Goal: Task Accomplishment & Management: Use online tool/utility

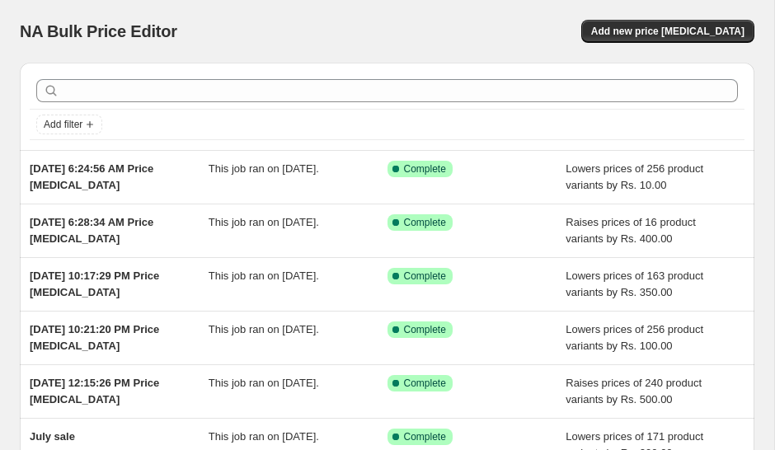
click at [668, 31] on span "Add new price [MEDICAL_DATA]" at bounding box center [667, 31] width 153 height 13
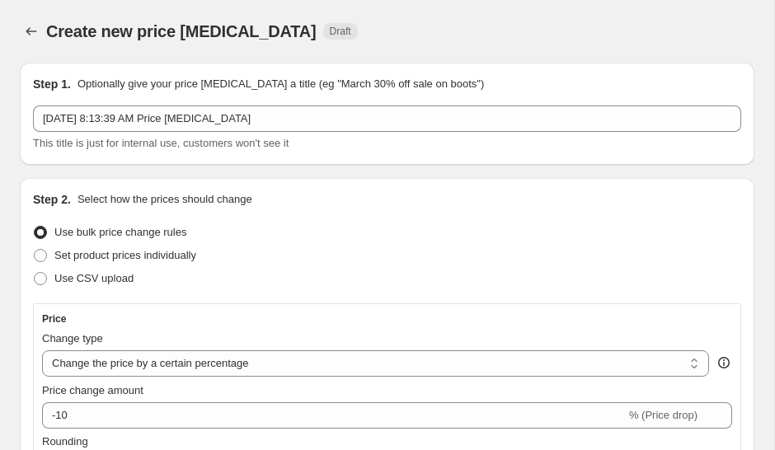
click at [271, 358] on select "Change the price to a certain amount Change the price by a certain amount Chang…" at bounding box center [375, 363] width 667 height 26
select select "by"
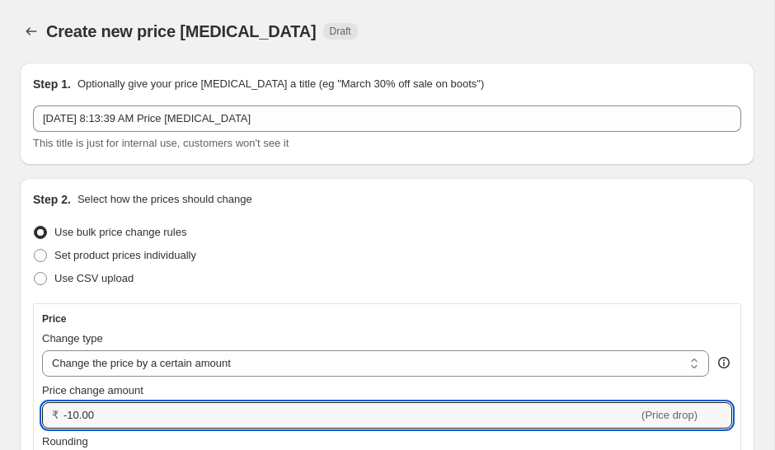
click at [715, 405] on icon at bounding box center [719, 410] width 16 height 16
type input "-9"
click at [152, 413] on input "Price change amount" at bounding box center [385, 415] width 644 height 26
type input "-9"
click at [212, 415] on input "420" at bounding box center [340, 415] width 555 height 26
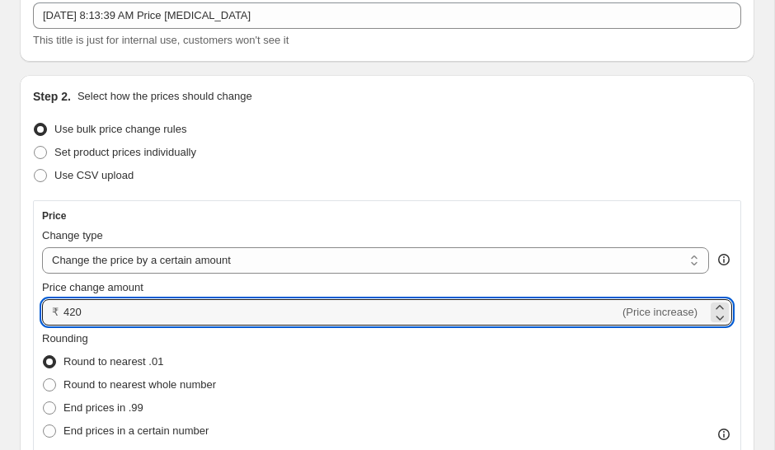
scroll to position [108, 0]
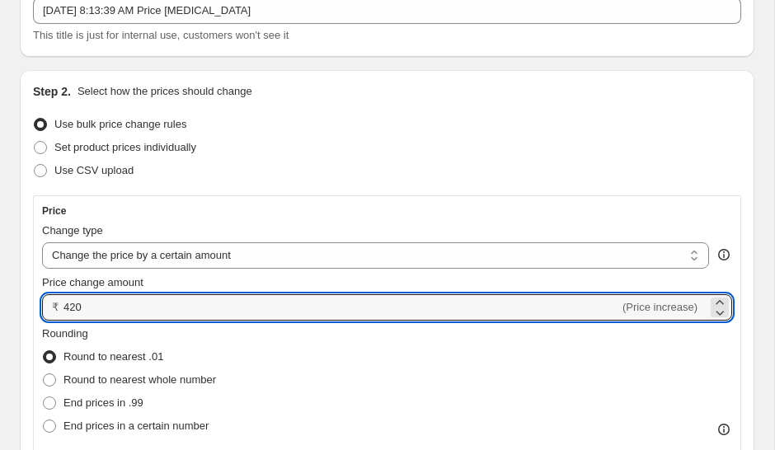
type input "420"
click at [48, 376] on span at bounding box center [49, 379] width 13 height 13
click at [44, 374] on input "Round to nearest whole number" at bounding box center [43, 373] width 1 height 1
radio input "true"
type input "420.00"
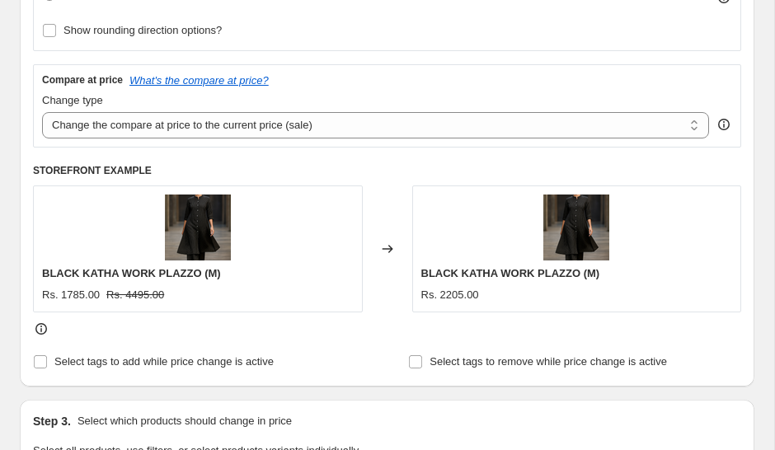
scroll to position [541, 0]
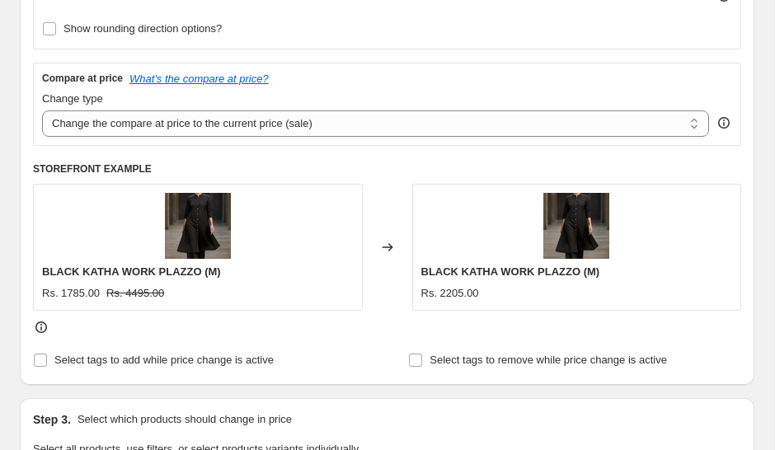
click at [655, 115] on select "Change the compare at price to the current price (sale) Change the compare at p…" at bounding box center [375, 123] width 667 height 26
select select "no_change"
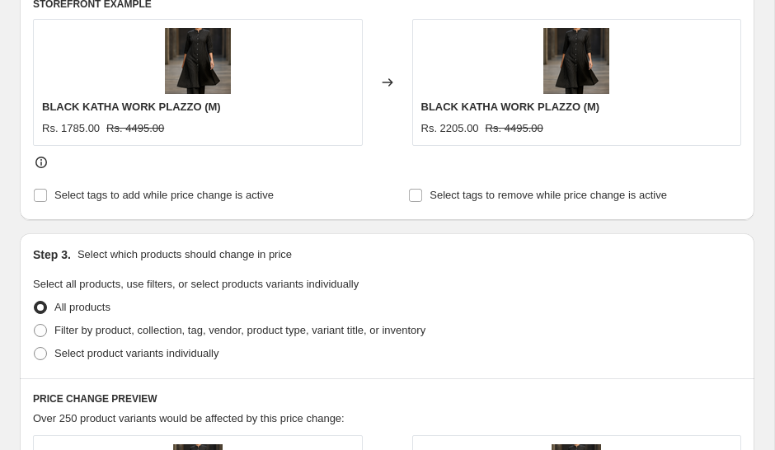
scroll to position [739, 0]
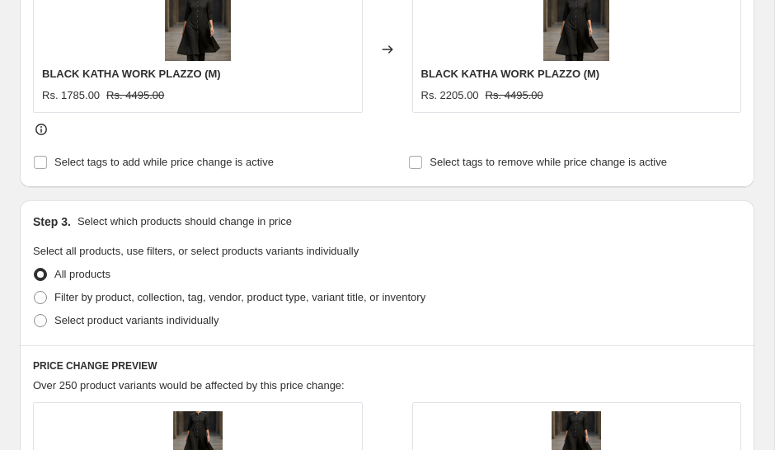
click at [40, 298] on span at bounding box center [40, 297] width 13 height 13
click at [35, 292] on input "Filter by product, collection, tag, vendor, product type, variant title, or inv…" at bounding box center [34, 291] width 1 height 1
radio input "true"
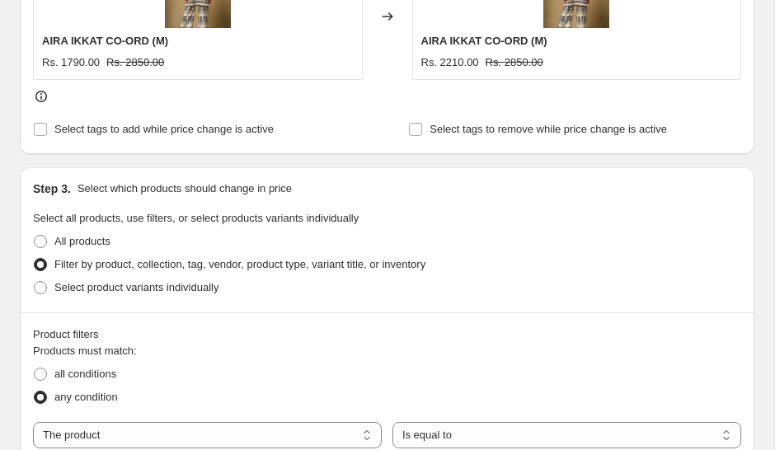
scroll to position [773, 0]
click at [46, 290] on span at bounding box center [40, 286] width 13 height 13
click at [35, 281] on input "Select product variants individually" at bounding box center [34, 280] width 1 height 1
radio input "true"
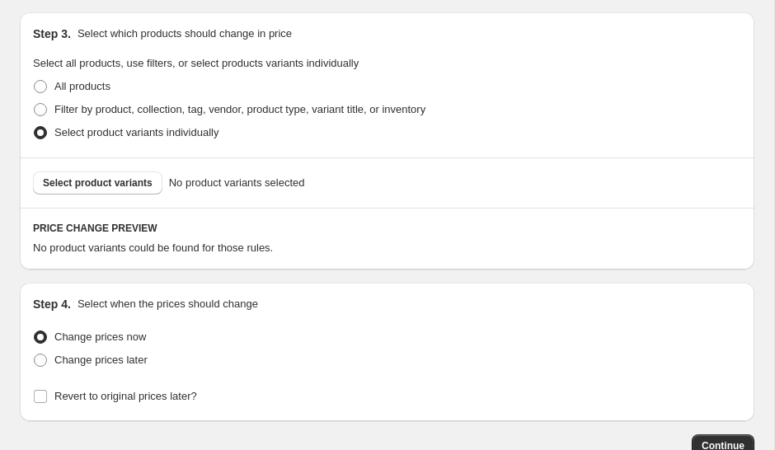
scroll to position [930, 0]
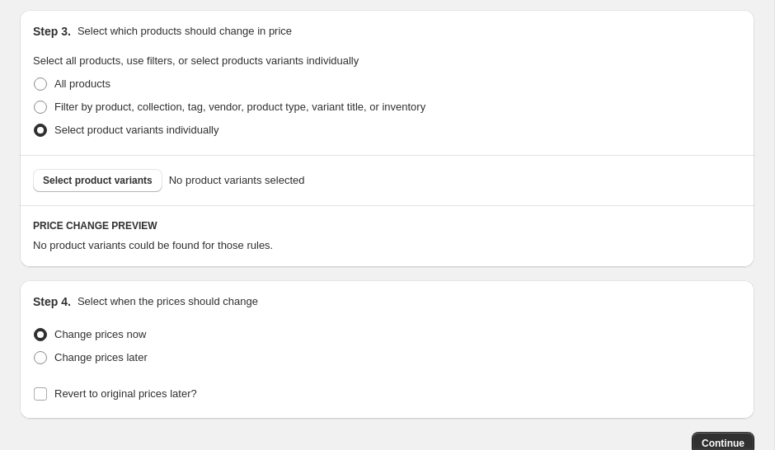
click at [91, 177] on span "Select product variants" at bounding box center [98, 180] width 110 height 13
click at [45, 104] on span at bounding box center [40, 107] width 13 height 13
click at [35, 101] on input "Filter by product, collection, tag, vendor, product type, variant title, or inv…" at bounding box center [34, 101] width 1 height 1
radio input "true"
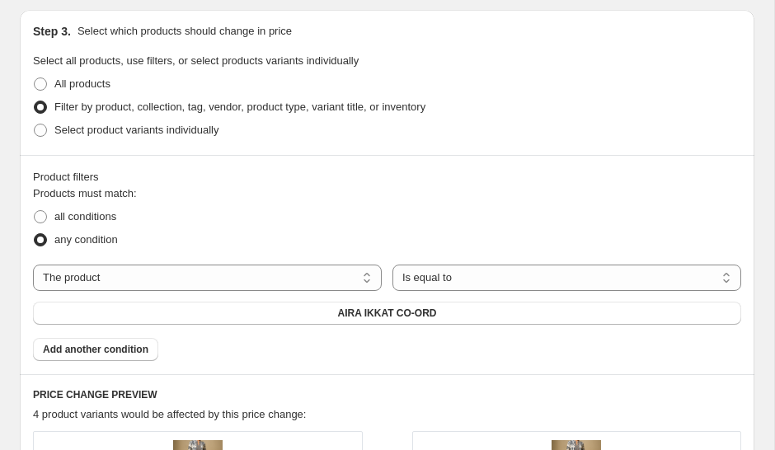
click at [490, 278] on select "Is equal to Is not equal to" at bounding box center [566, 278] width 349 height 26
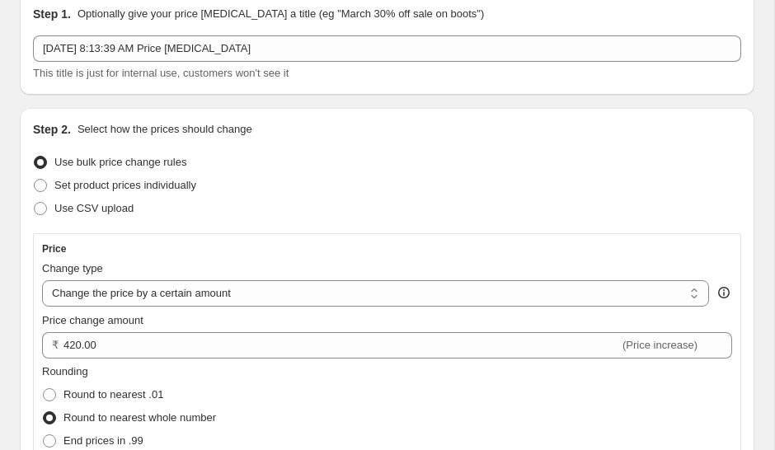
scroll to position [67, 0]
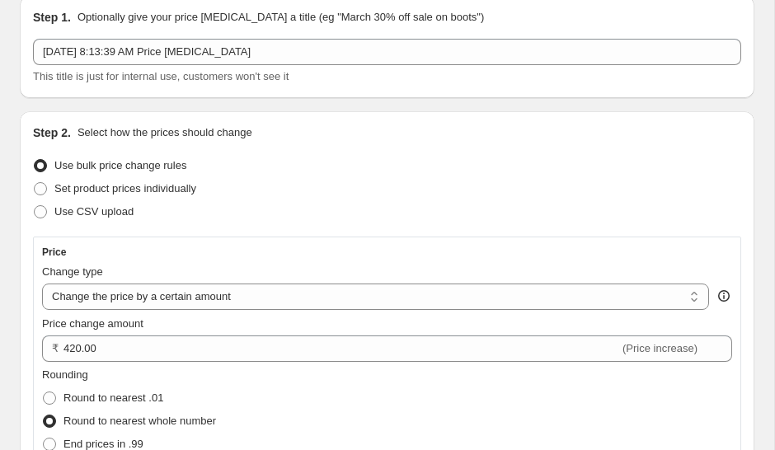
click at [47, 183] on span at bounding box center [40, 188] width 15 height 15
click at [35, 183] on input "Set product prices individually" at bounding box center [34, 182] width 1 height 1
radio input "true"
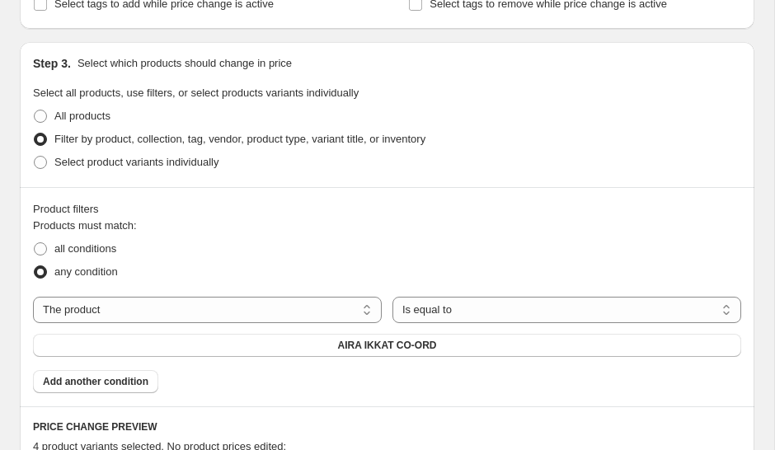
scroll to position [288, 0]
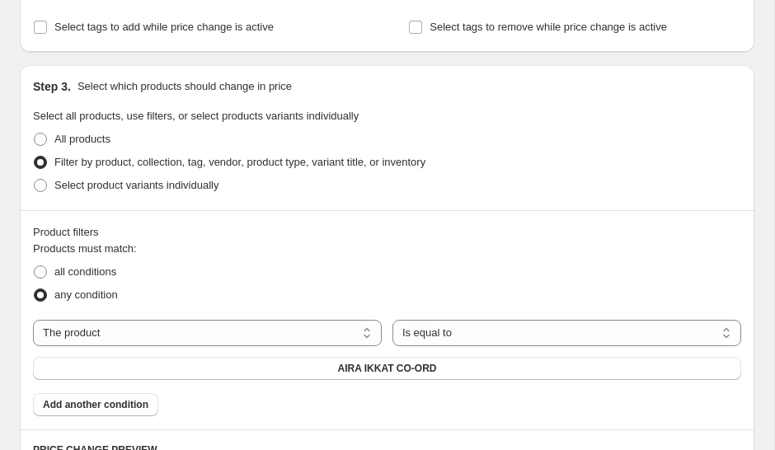
click at [41, 178] on span at bounding box center [40, 185] width 15 height 15
click at [35, 179] on input "Select product variants individually" at bounding box center [34, 179] width 1 height 1
radio input "true"
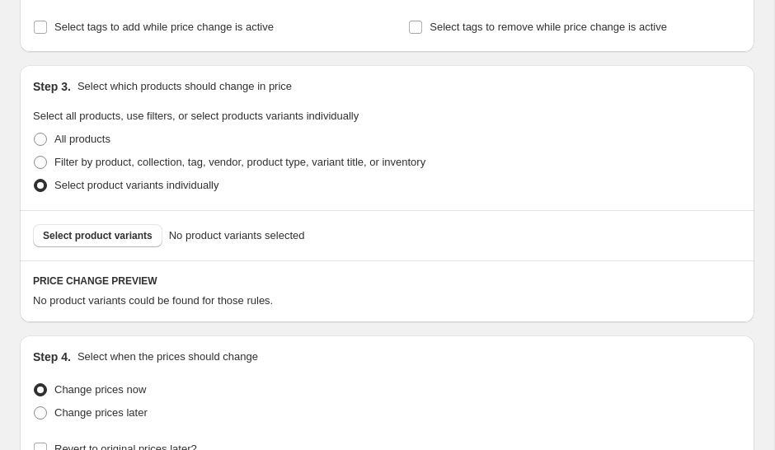
click at [105, 234] on span "Select product variants" at bounding box center [98, 235] width 110 height 13
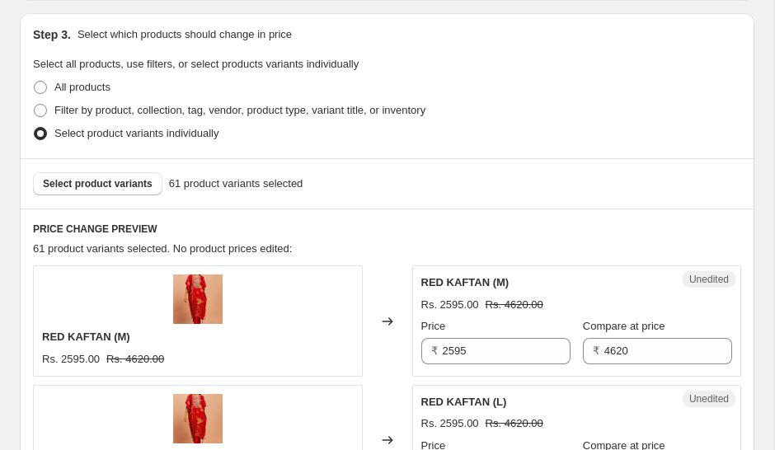
scroll to position [372, 0]
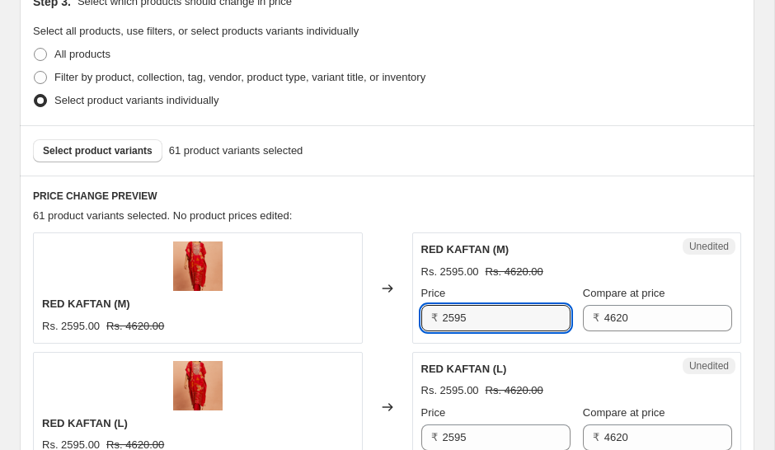
click at [484, 312] on input "2595" at bounding box center [507, 318] width 128 height 26
type input "2"
type input "E"
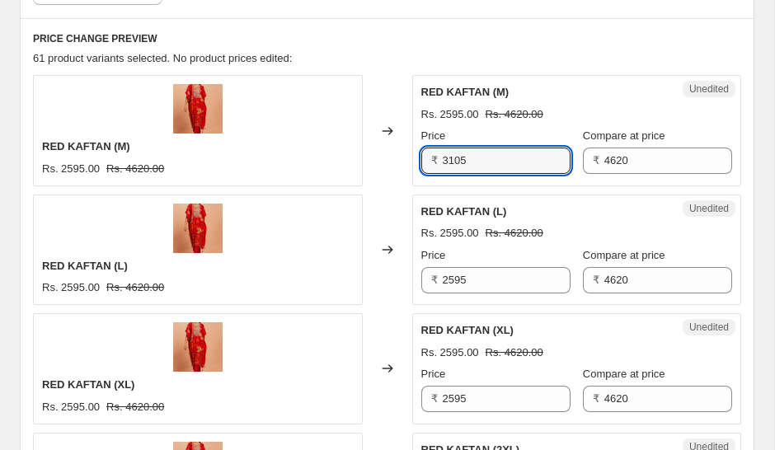
scroll to position [536, 0]
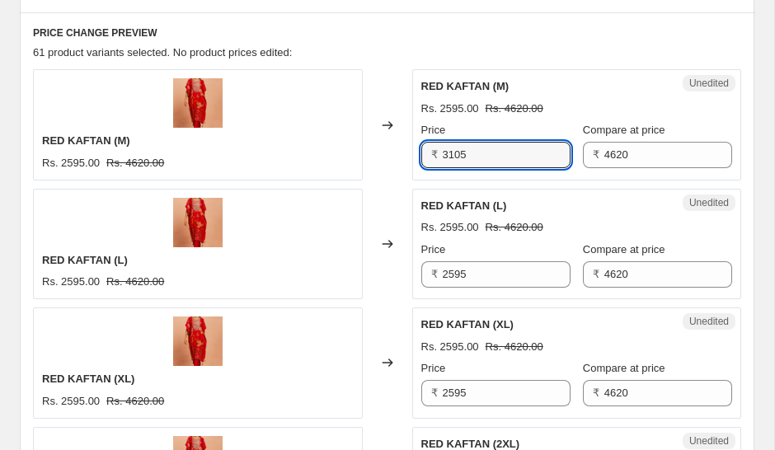
type input "3105"
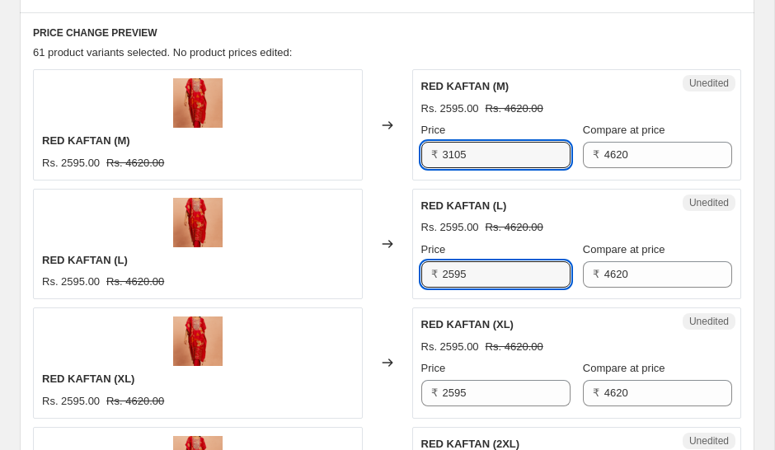
click at [480, 267] on input "2595" at bounding box center [507, 274] width 128 height 26
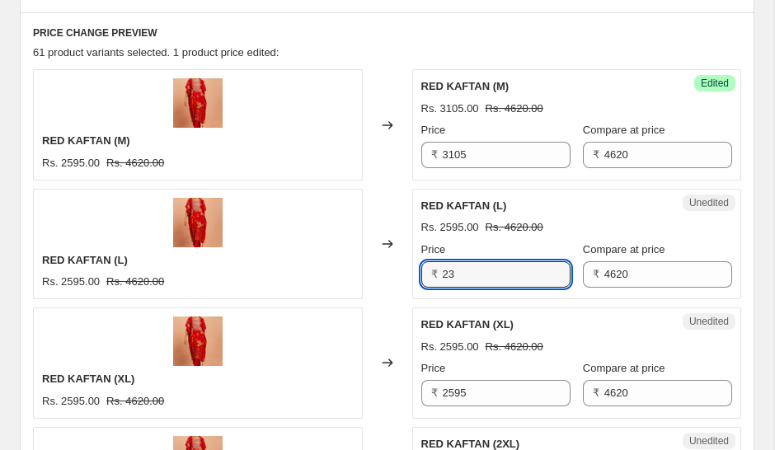
type input "2"
type input "3105"
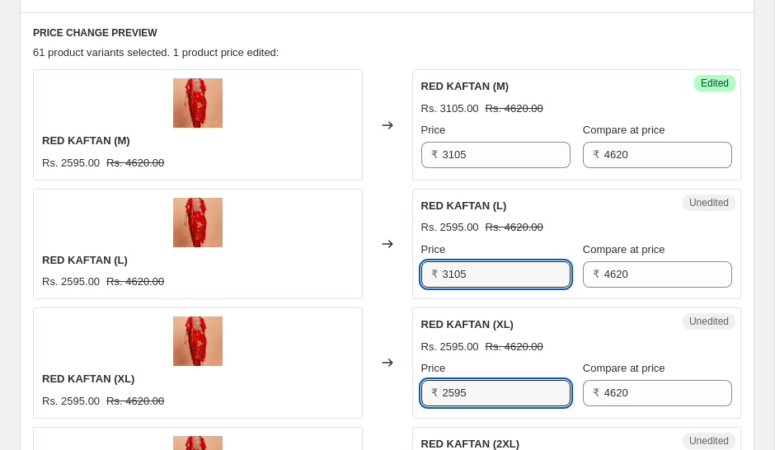
click at [478, 389] on input "2595" at bounding box center [507, 393] width 128 height 26
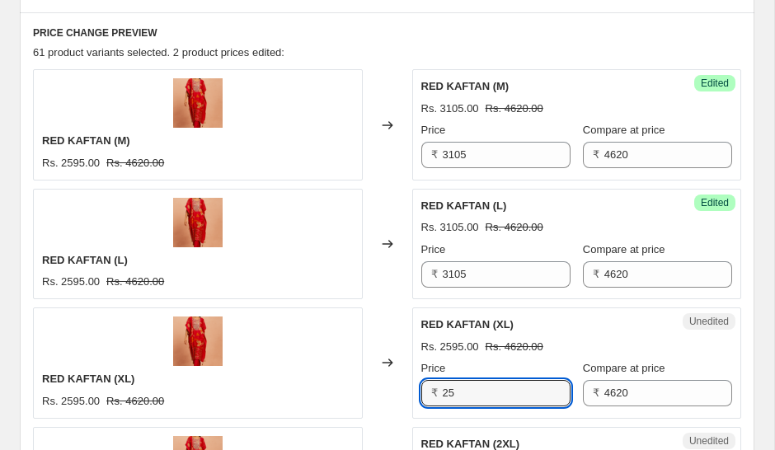
type input "2"
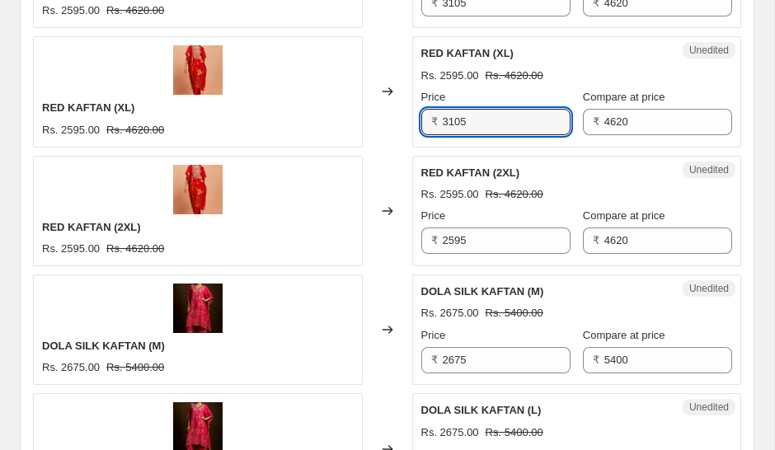
scroll to position [809, 0]
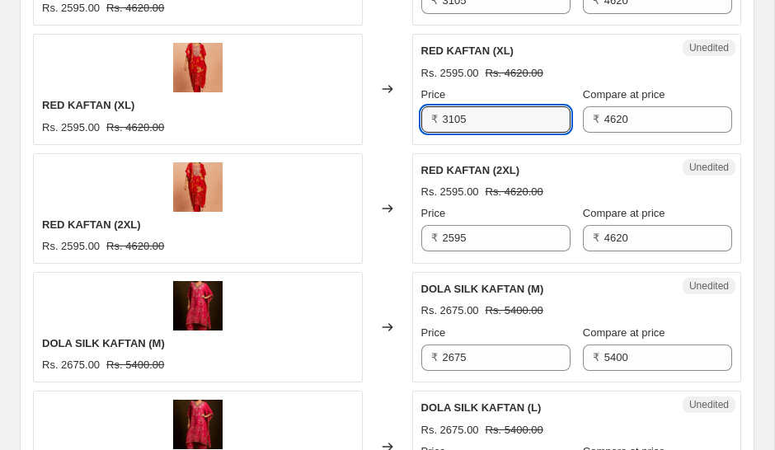
type input "3105"
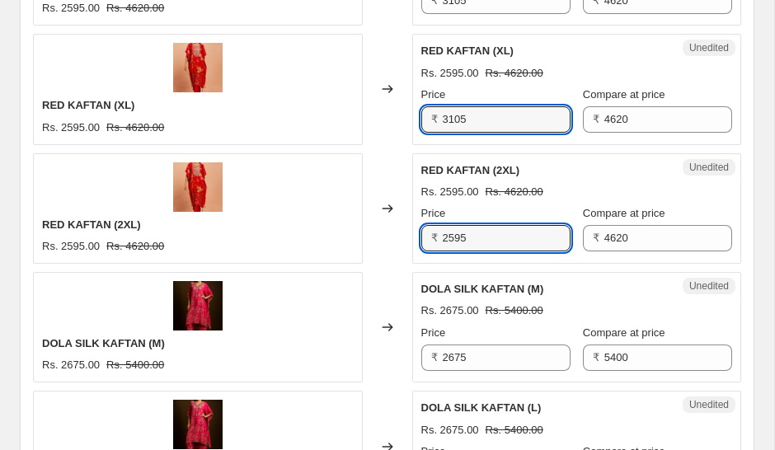
click at [476, 236] on input "2595" at bounding box center [507, 238] width 128 height 26
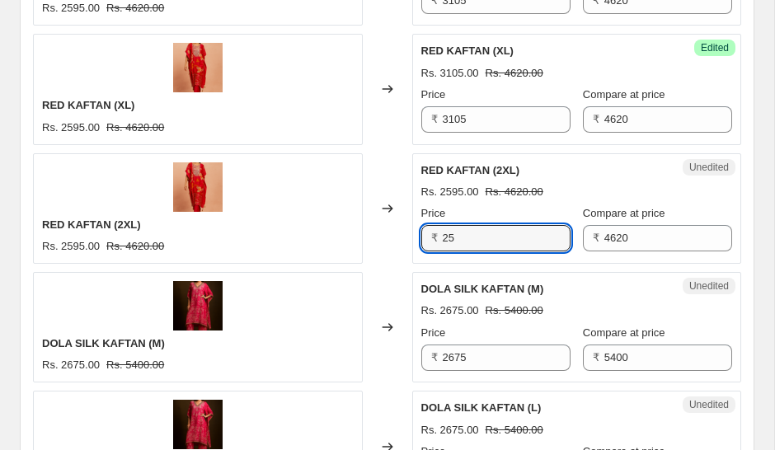
type input "2"
type input "3105"
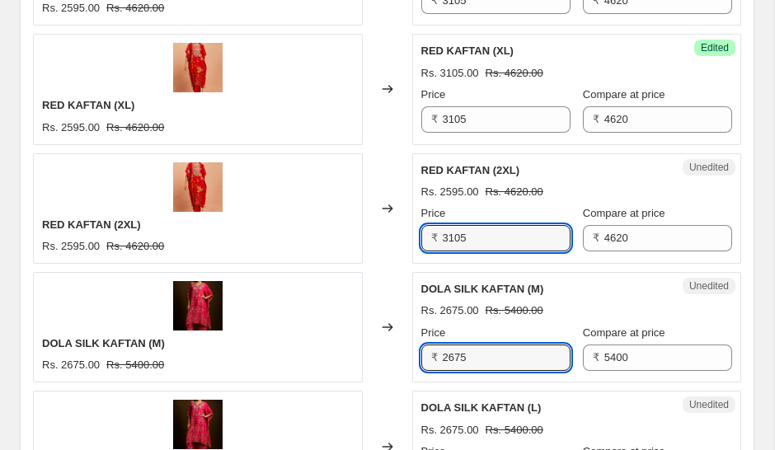
click at [478, 350] on input "2675" at bounding box center [507, 357] width 128 height 26
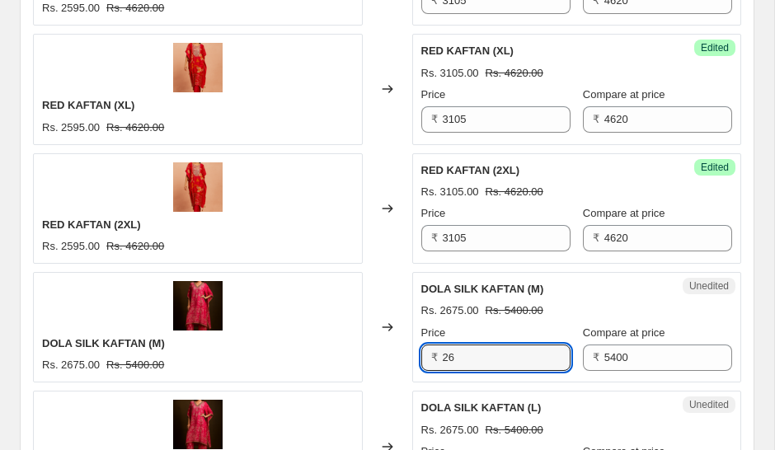
type input "2"
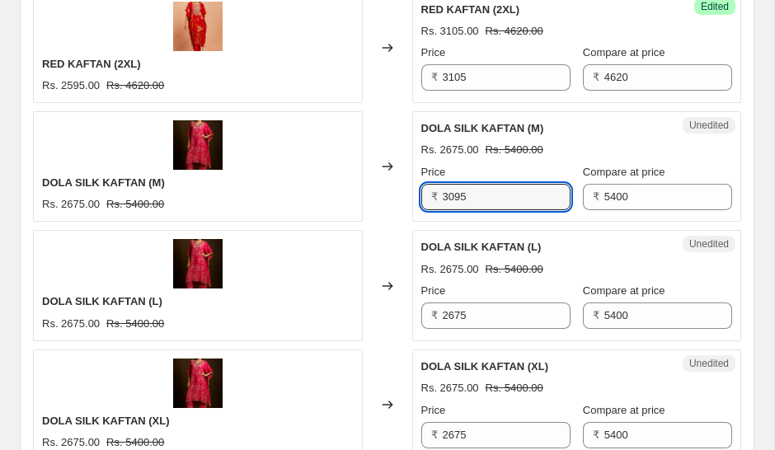
scroll to position [973, 0]
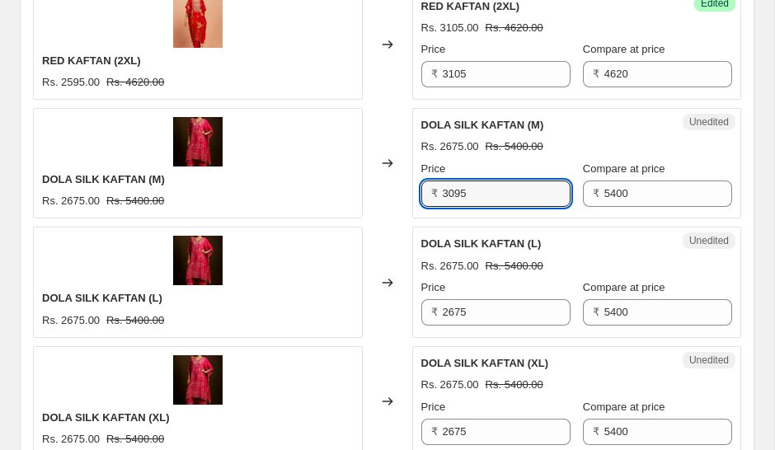
type input "3095"
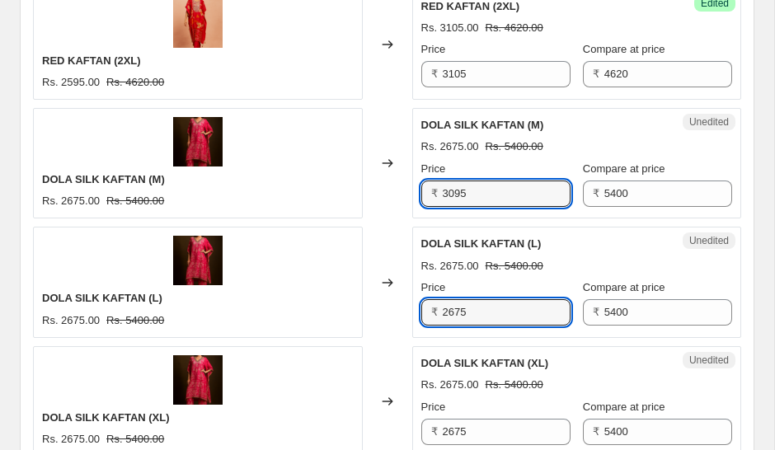
click at [488, 313] on input "2675" at bounding box center [507, 312] width 128 height 26
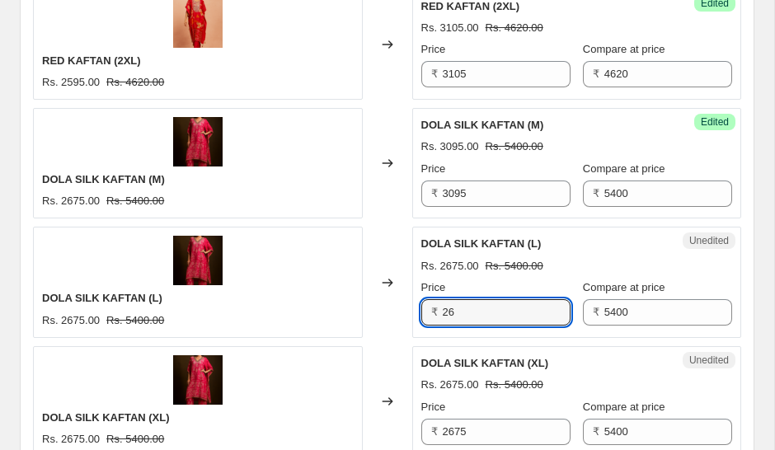
type input "2"
type input "3095"
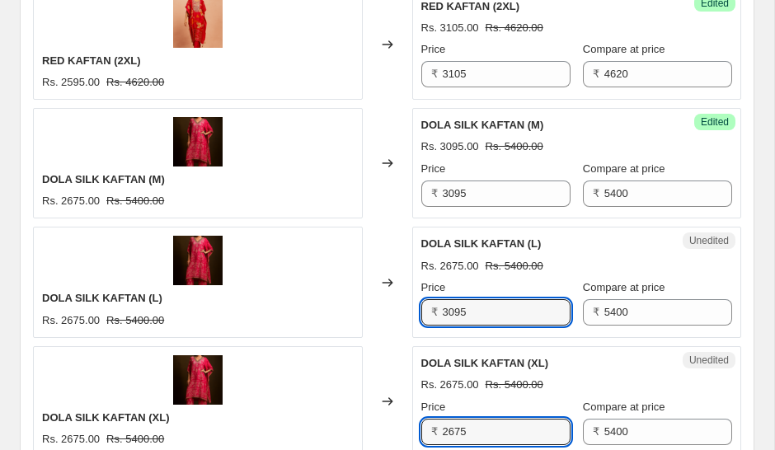
click at [491, 423] on input "2675" at bounding box center [507, 432] width 128 height 26
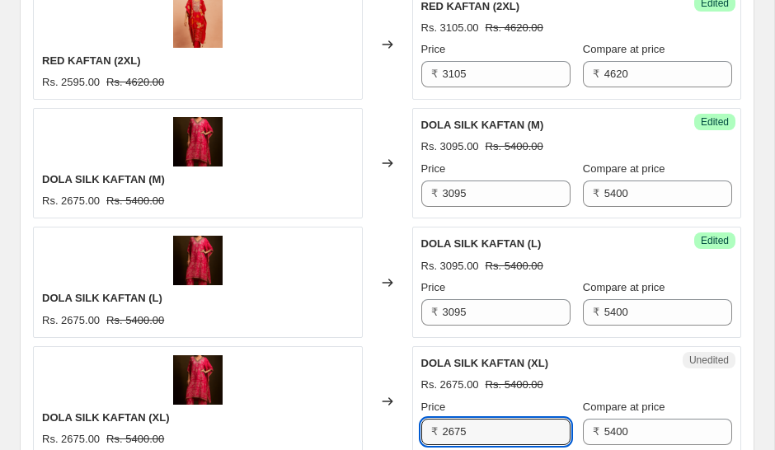
click at [473, 424] on input "2675" at bounding box center [507, 432] width 128 height 26
type input "2"
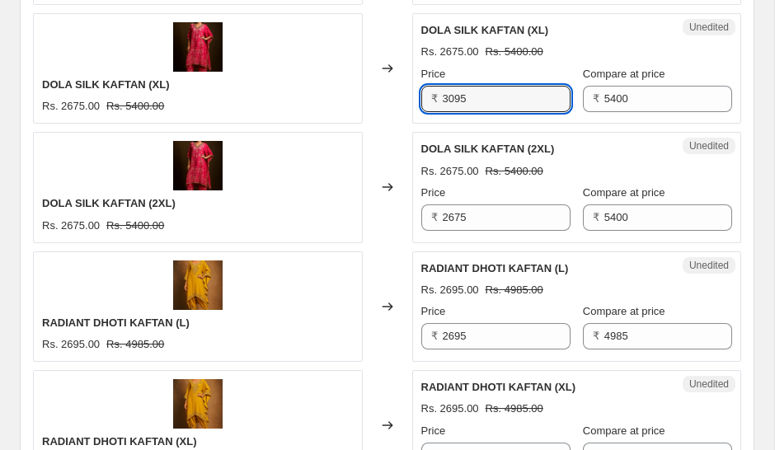
scroll to position [1318, 0]
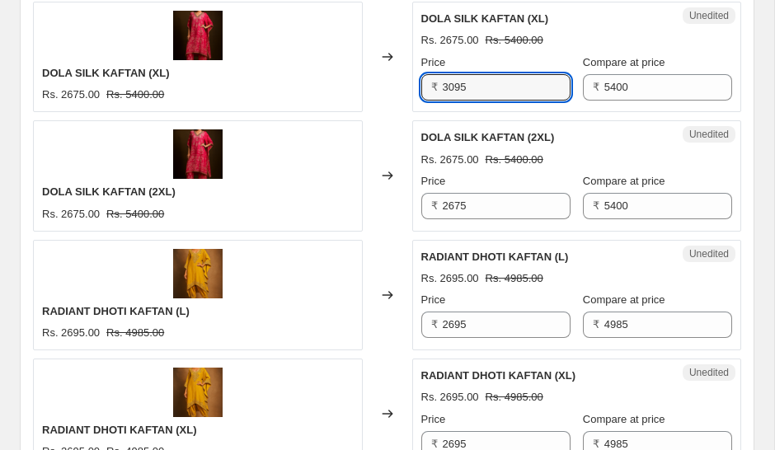
type input "3095"
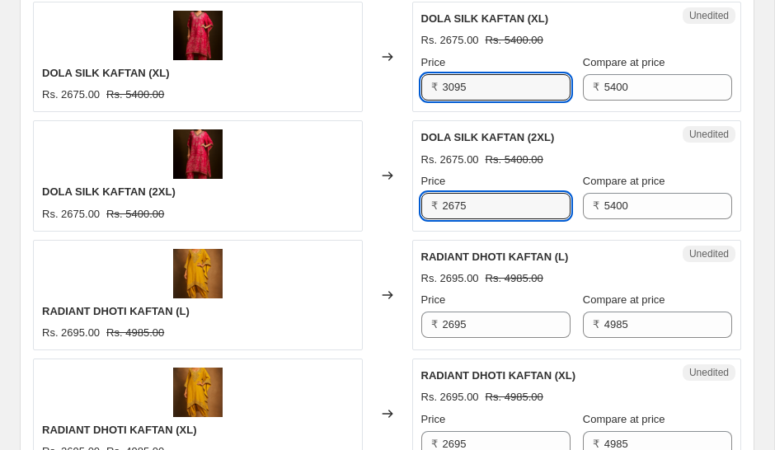
click at [488, 201] on input "2675" at bounding box center [507, 206] width 128 height 26
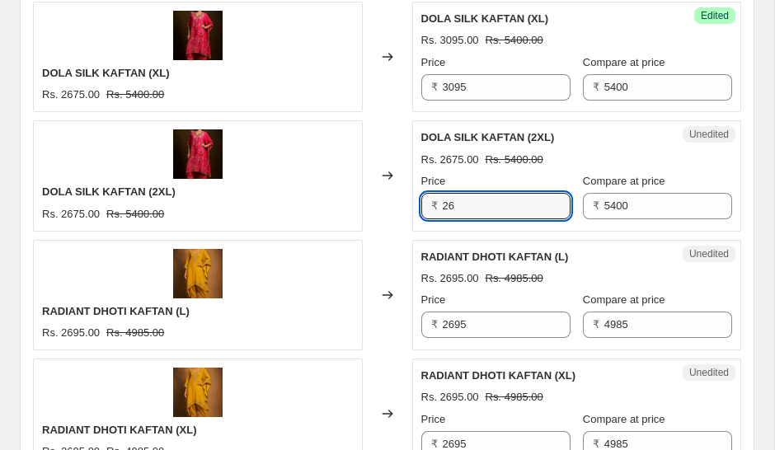
type input "2"
type input "3095"
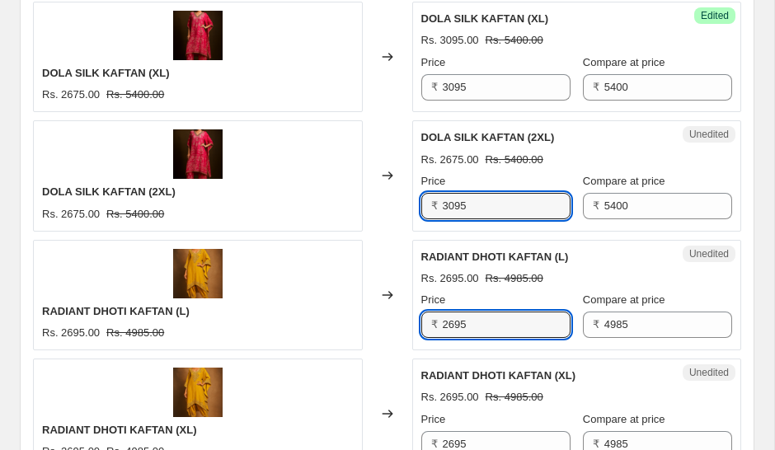
click at [484, 330] on input "2695" at bounding box center [507, 325] width 128 height 26
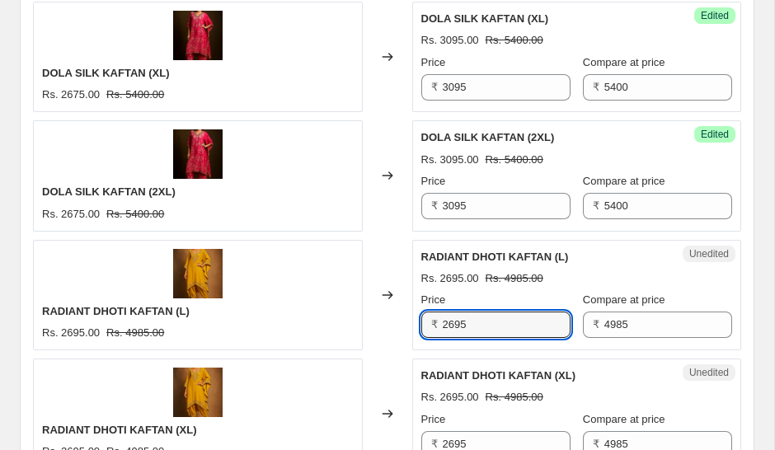
click at [492, 332] on input "2695" at bounding box center [507, 325] width 128 height 26
type input "2"
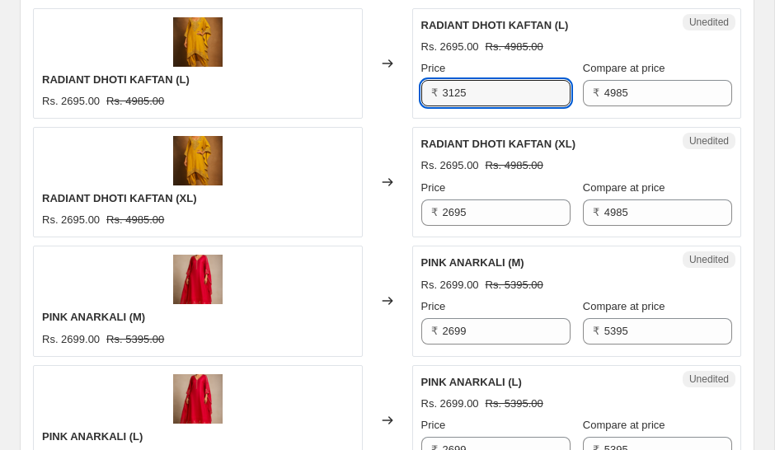
scroll to position [1564, 0]
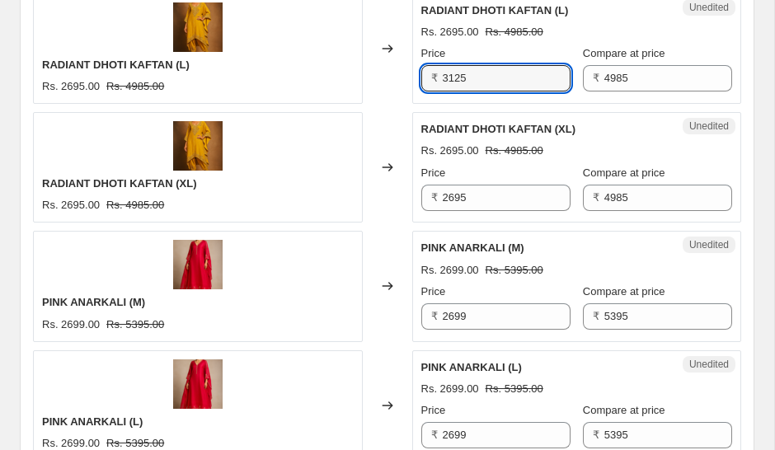
type input "3125"
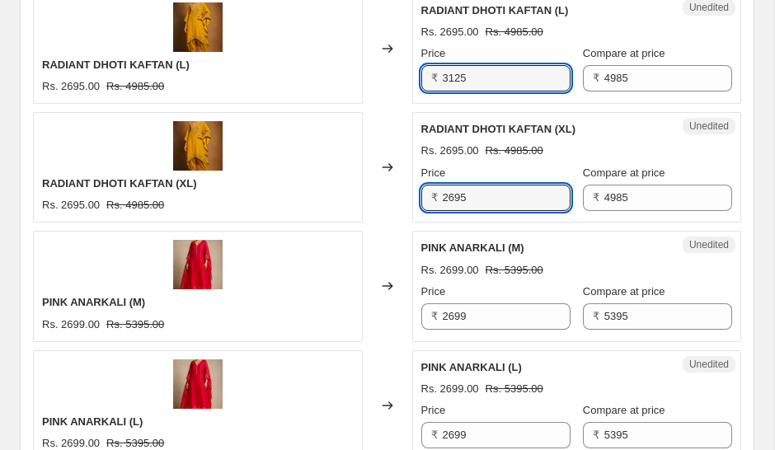
click at [493, 194] on input "2695" at bounding box center [507, 198] width 128 height 26
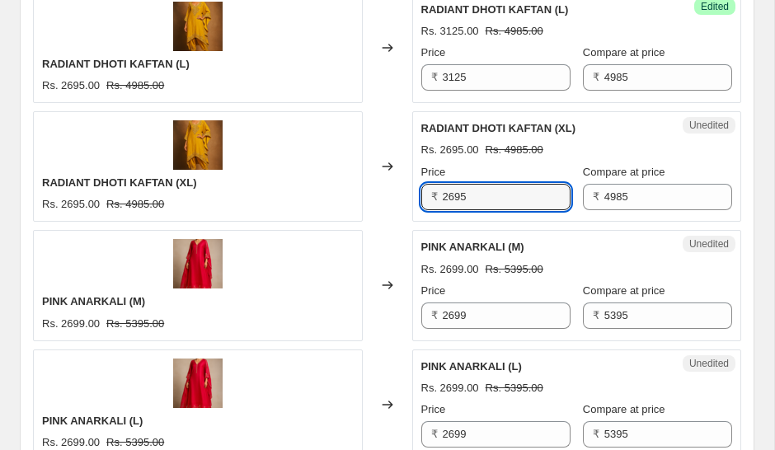
scroll to position [1567, 0]
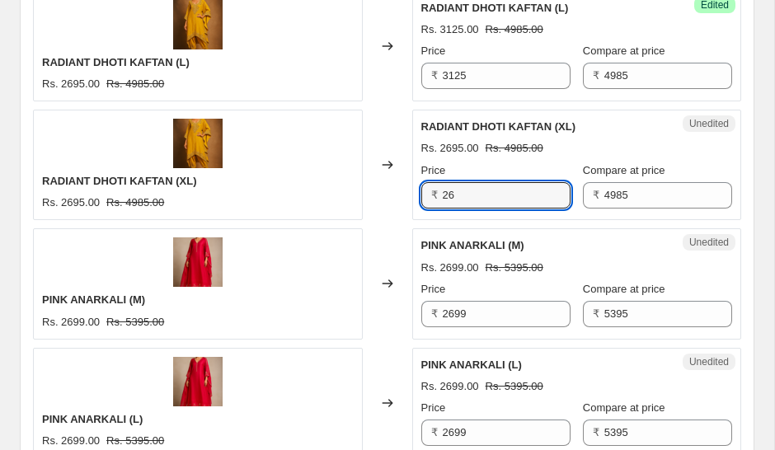
type input "2"
type input "3125"
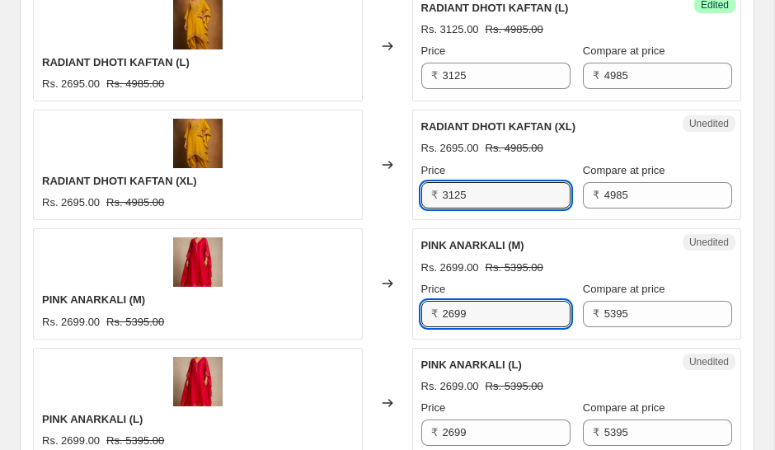
click at [487, 303] on input "2699" at bounding box center [507, 314] width 128 height 26
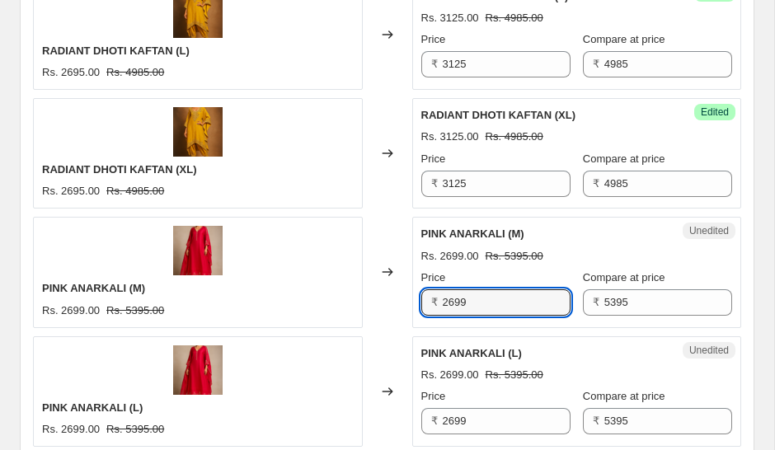
scroll to position [1589, 0]
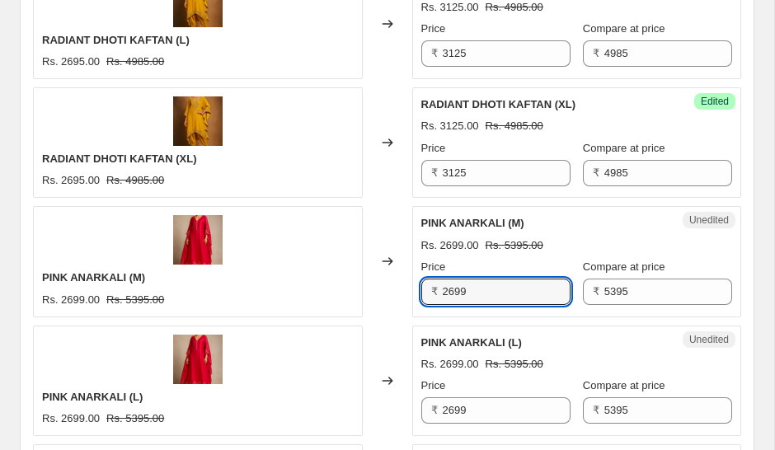
click at [492, 288] on input "2699" at bounding box center [507, 292] width 128 height 26
type input "2"
type input "3110"
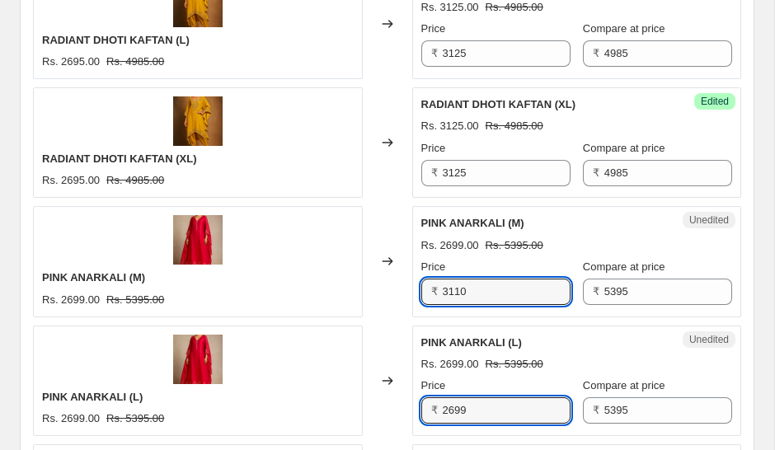
click at [476, 410] on input "2699" at bounding box center [507, 410] width 128 height 26
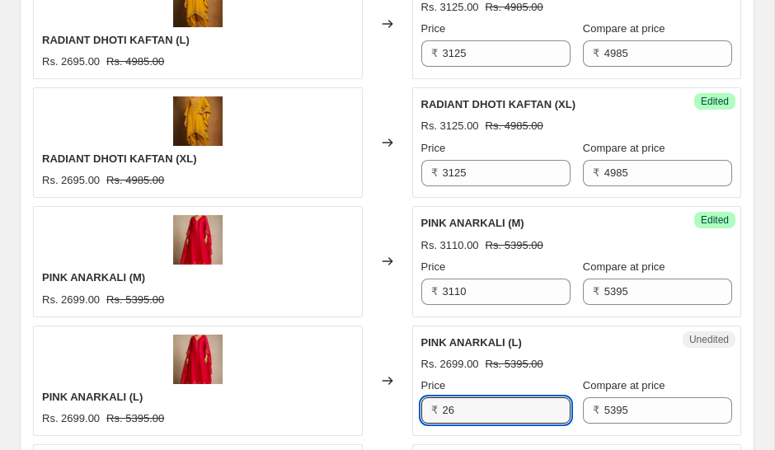
type input "2"
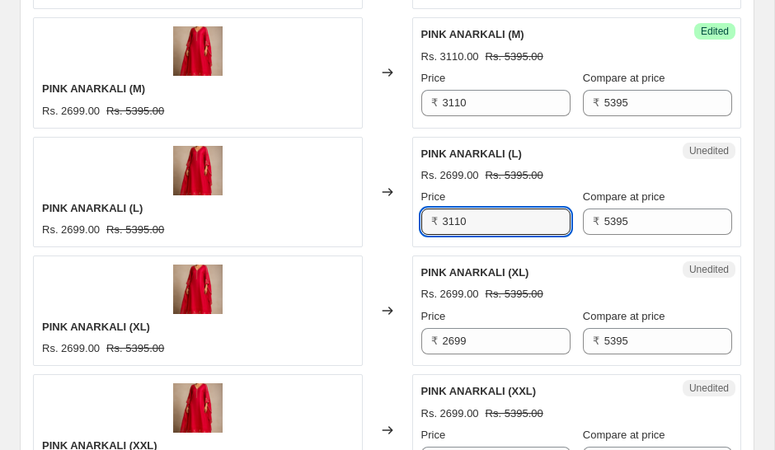
scroll to position [1812, 0]
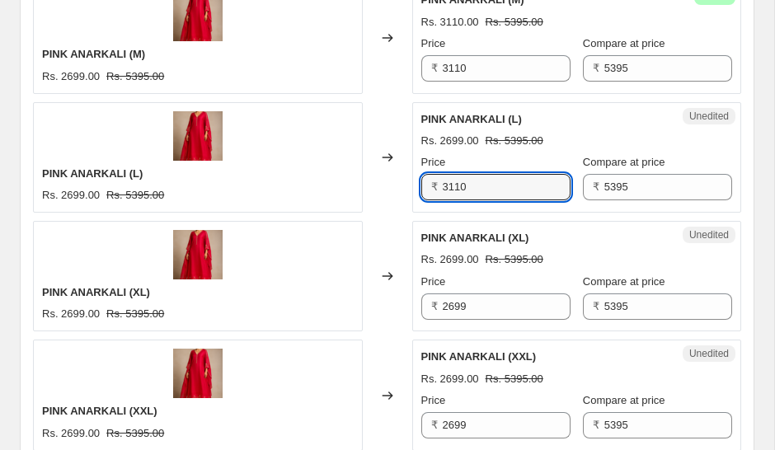
type input "3110"
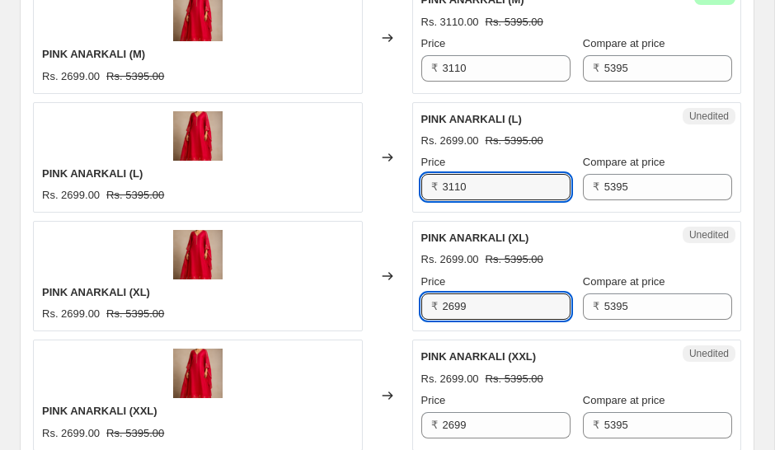
click at [490, 299] on input "2699" at bounding box center [507, 306] width 128 height 26
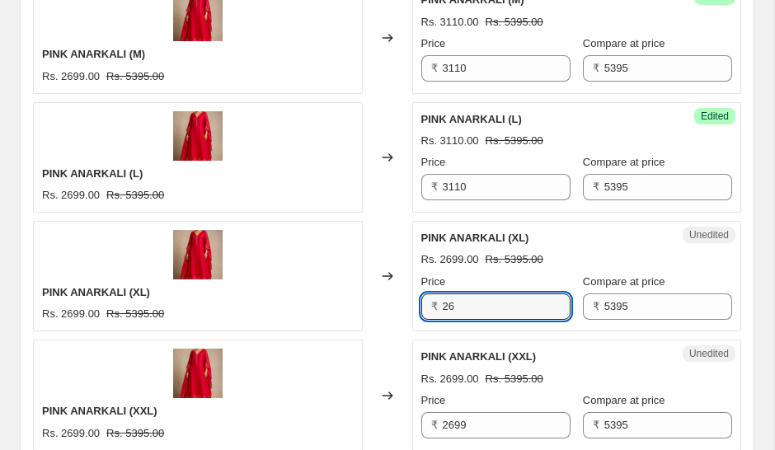
type input "2"
type input "3110"
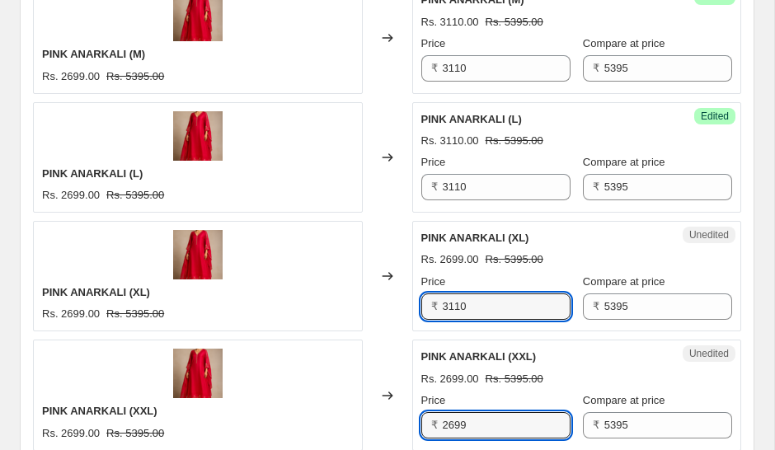
click at [478, 424] on input "2699" at bounding box center [507, 425] width 128 height 26
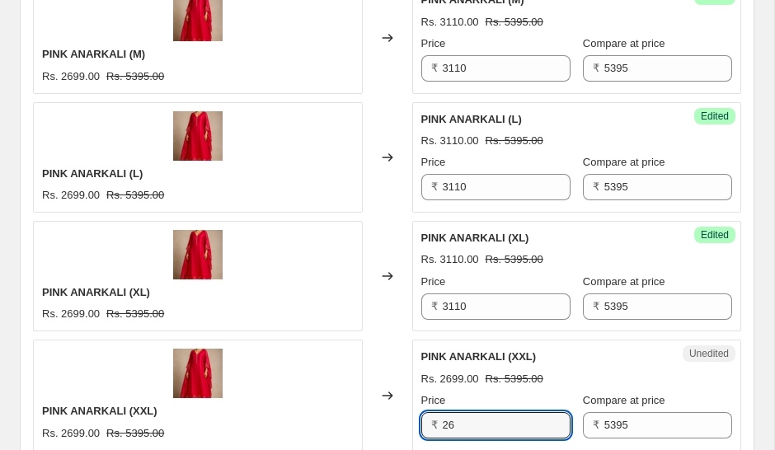
type input "2"
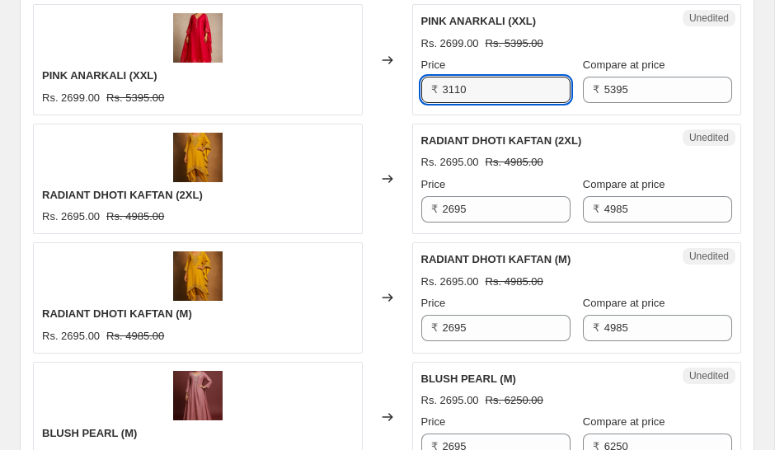
scroll to position [2148, 0]
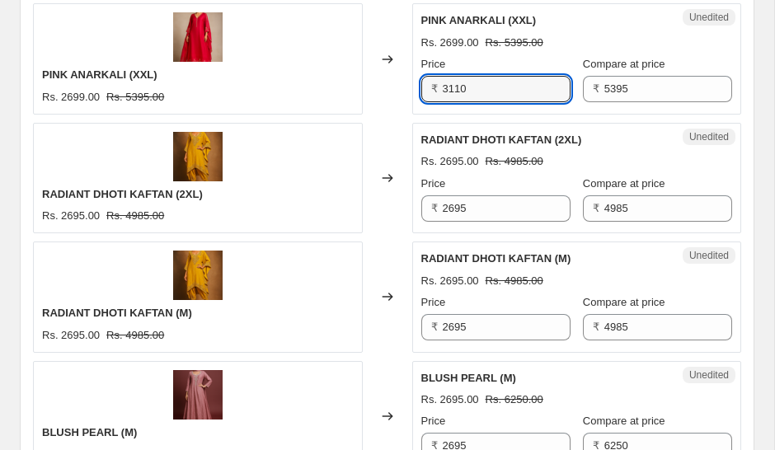
type input "3110"
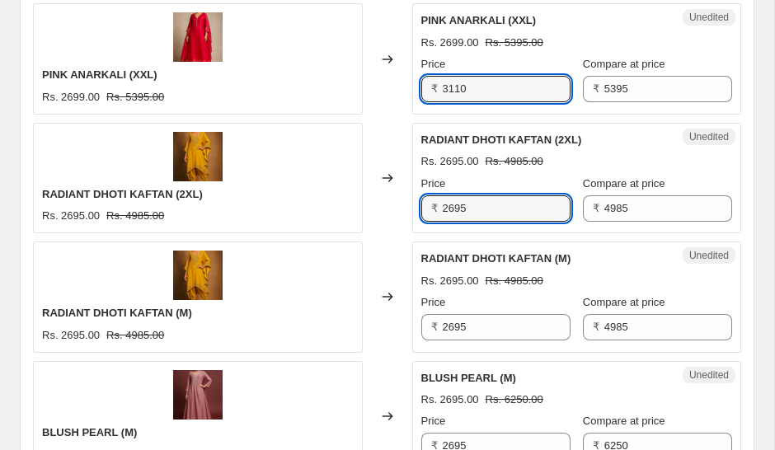
click at [494, 208] on input "2695" at bounding box center [507, 208] width 128 height 26
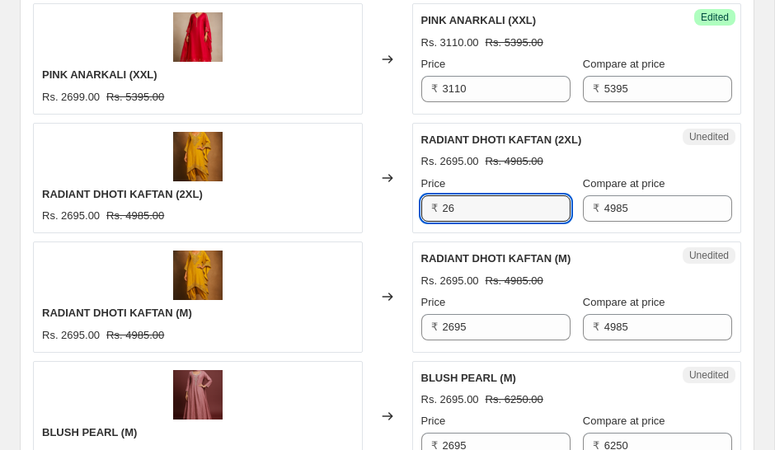
type input "2"
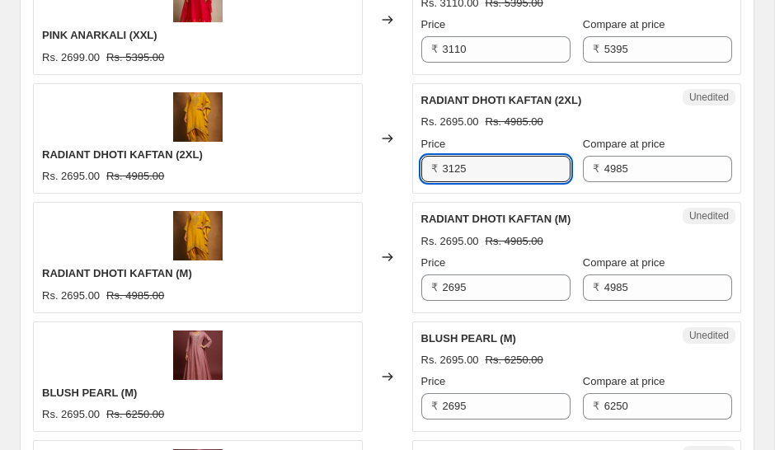
scroll to position [2196, 0]
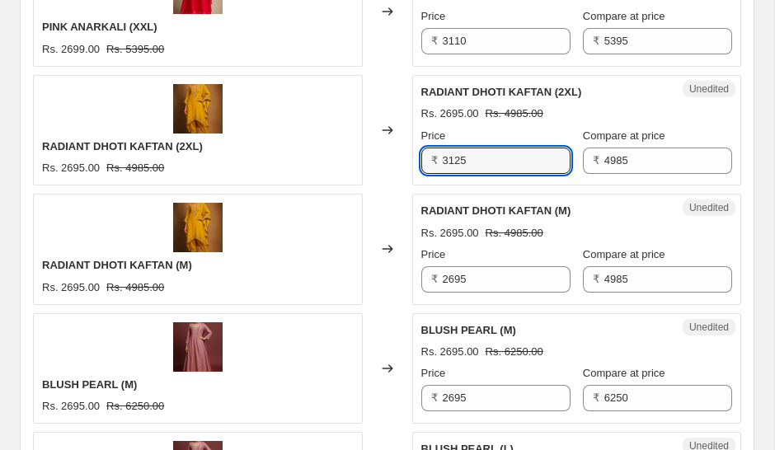
type input "3125"
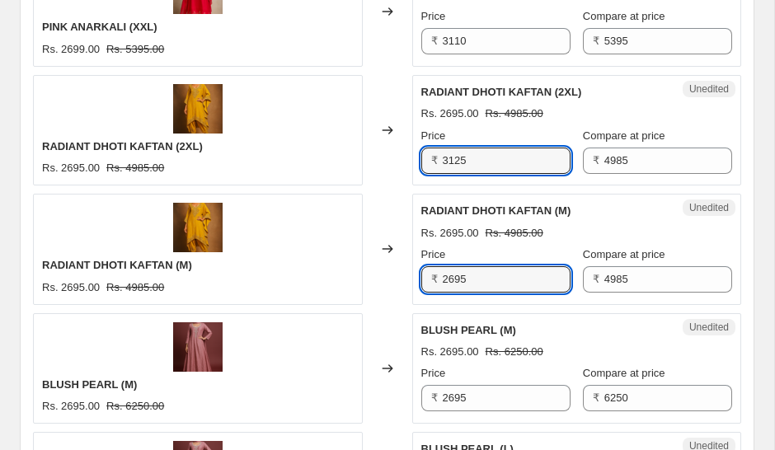
click at [504, 278] on input "2695" at bounding box center [507, 279] width 128 height 26
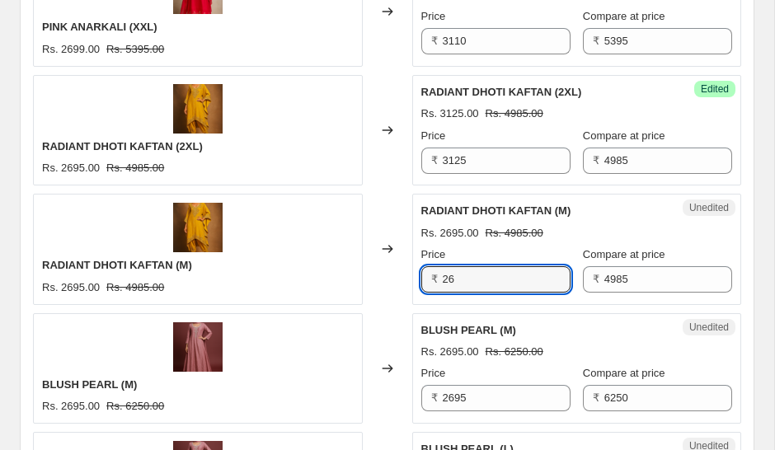
type input "2"
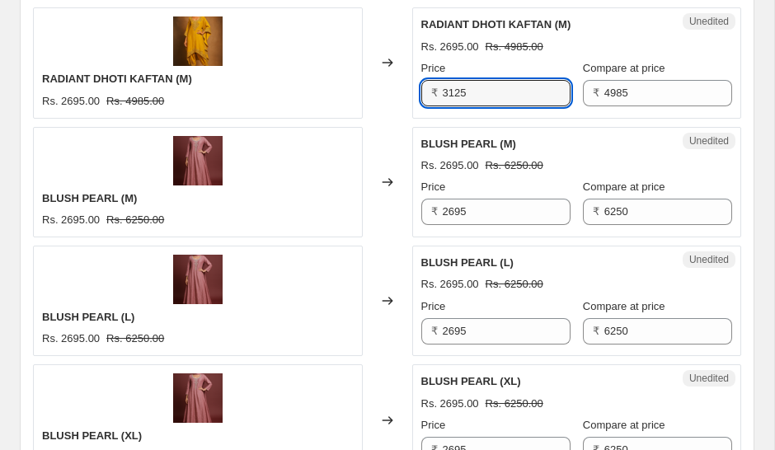
scroll to position [2396, 0]
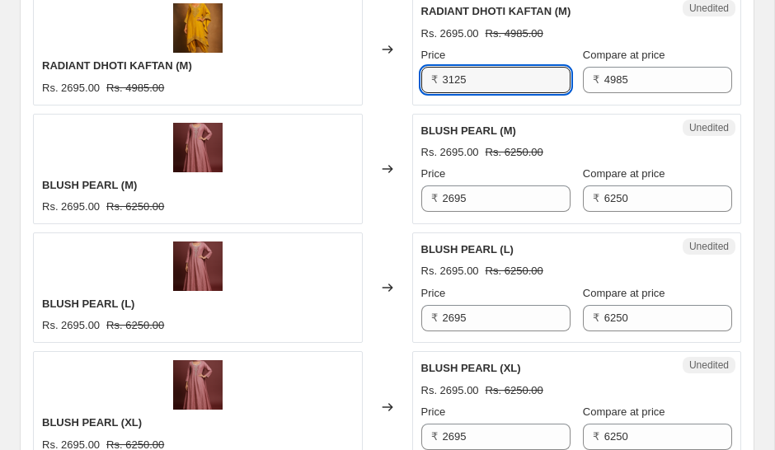
type input "3125"
click at [488, 193] on input "2695" at bounding box center [507, 198] width 128 height 26
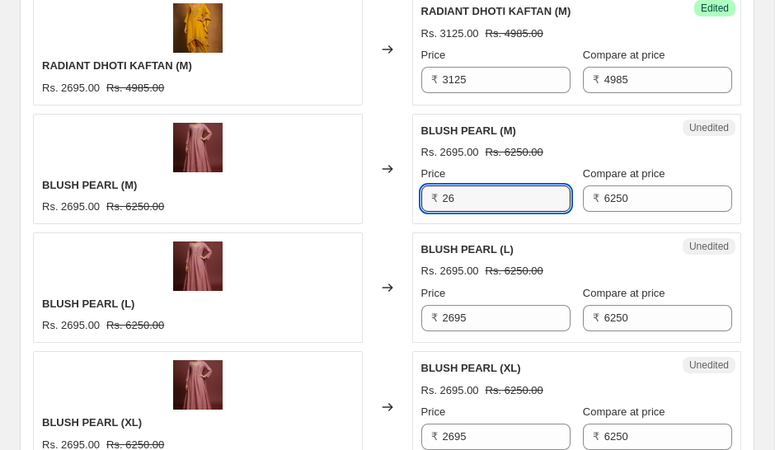
type input "2"
type input "3115"
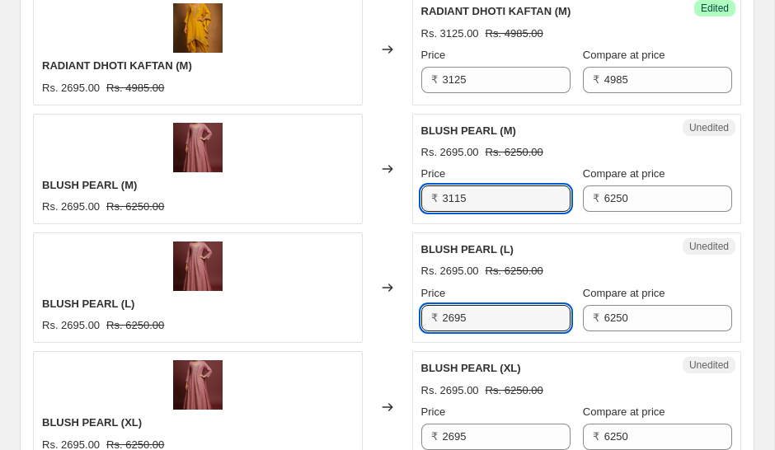
click at [486, 315] on input "2695" at bounding box center [507, 318] width 128 height 26
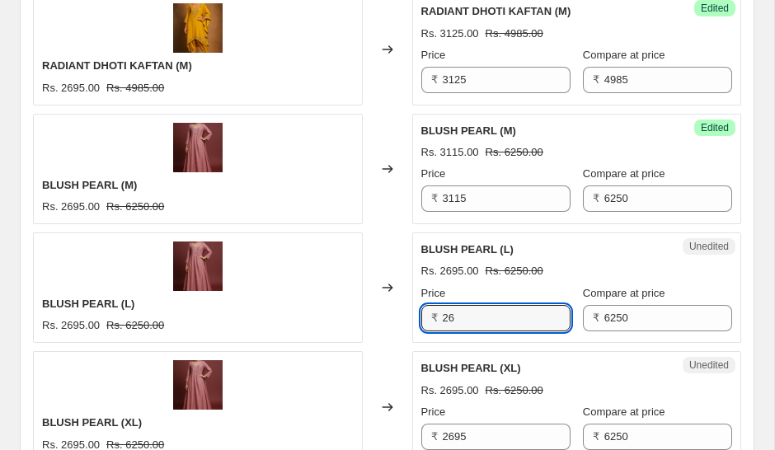
type input "2"
type input "3115"
click at [483, 429] on input "2695" at bounding box center [507, 437] width 128 height 26
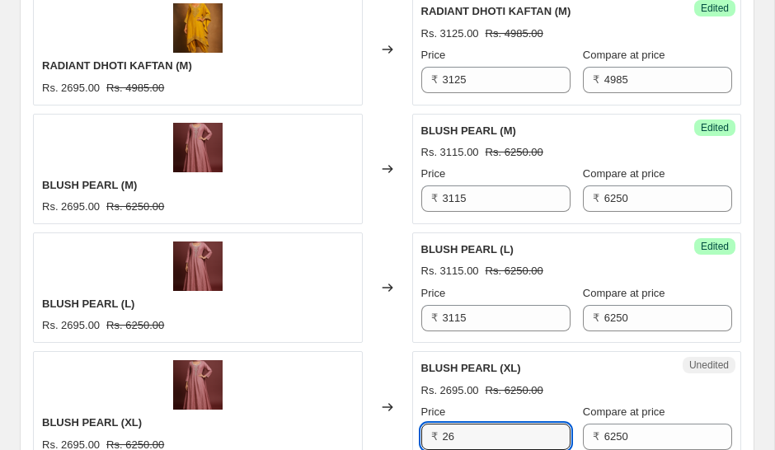
type input "2"
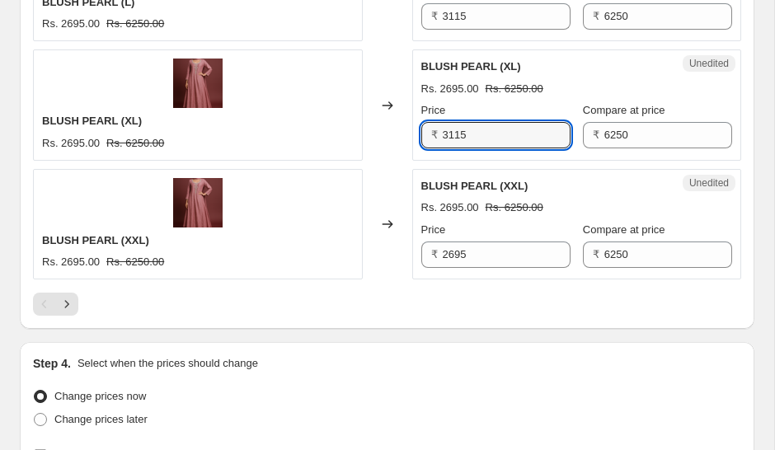
scroll to position [2723, 0]
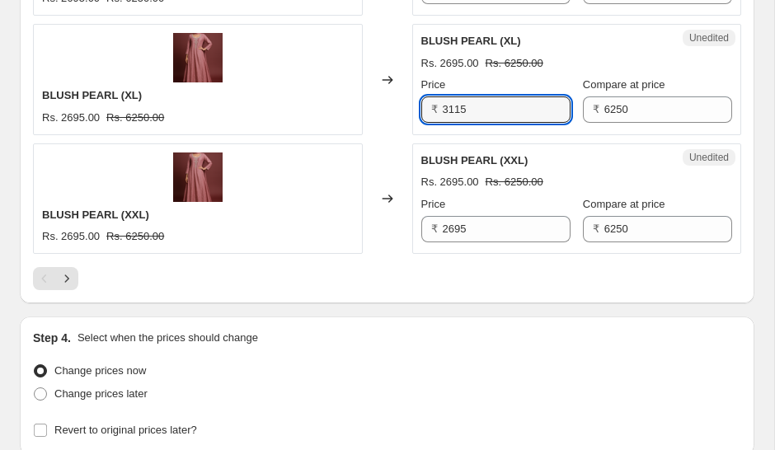
type input "3115"
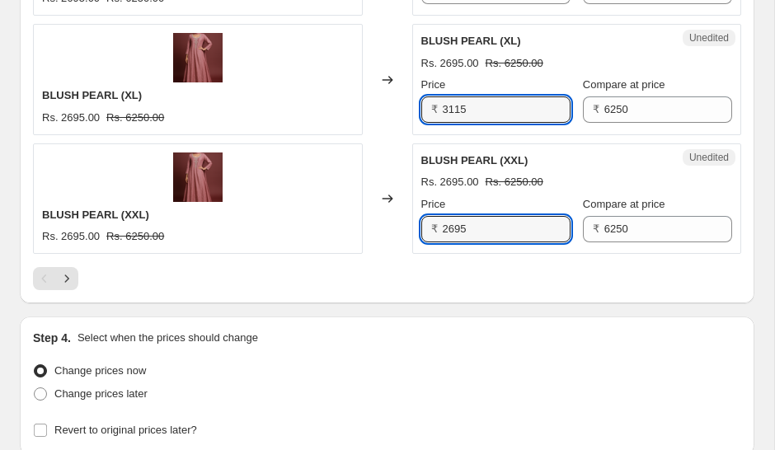
click at [480, 227] on input "2695" at bounding box center [507, 229] width 128 height 26
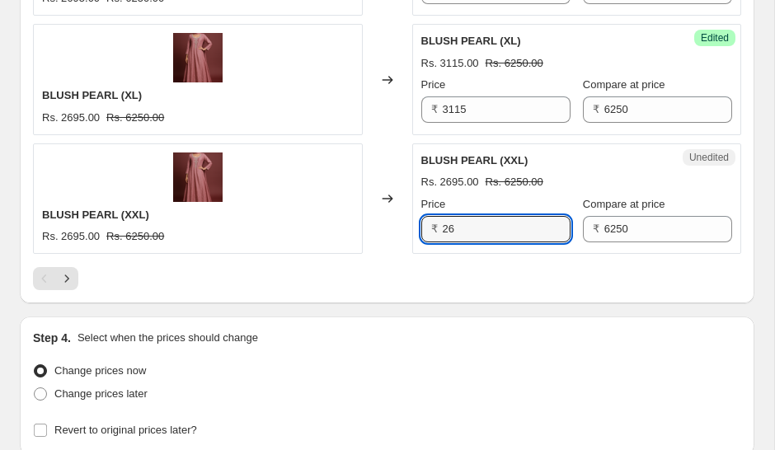
type input "2"
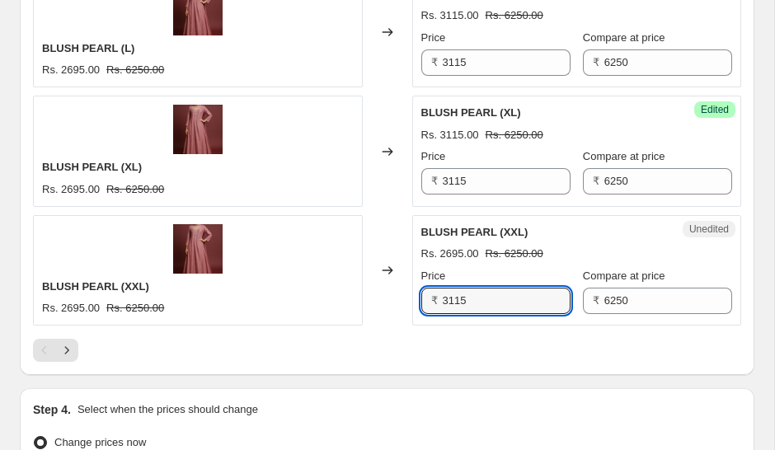
scroll to position [2674, 0]
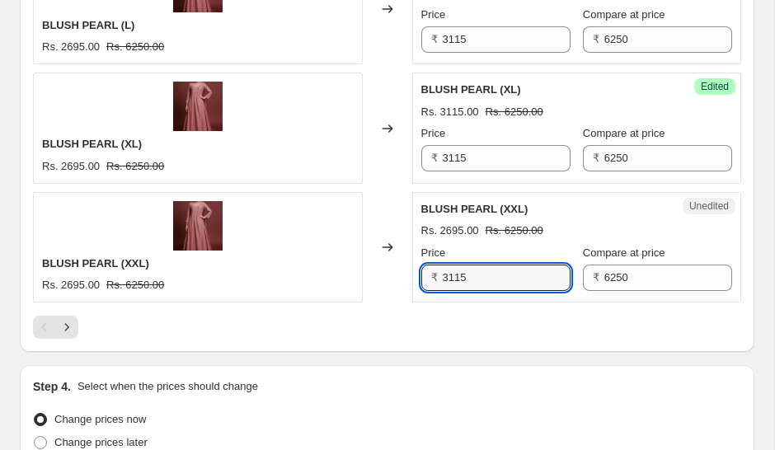
type input "3115"
click at [488, 327] on div at bounding box center [387, 327] width 708 height 23
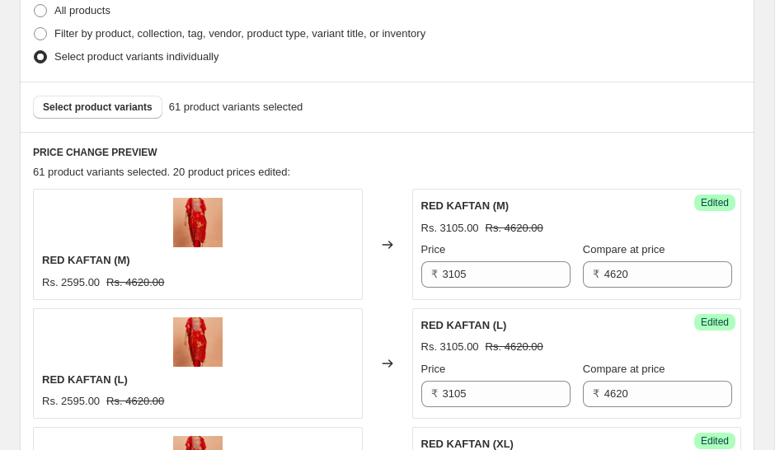
scroll to position [410, 0]
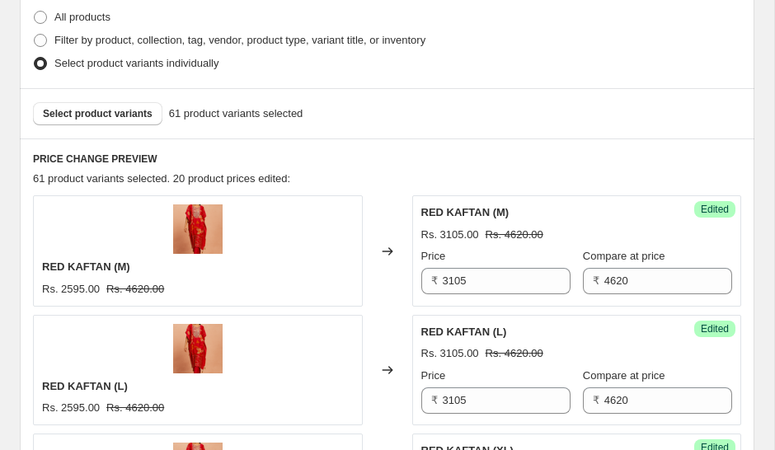
click at [98, 114] on span "Select product variants" at bounding box center [98, 113] width 110 height 13
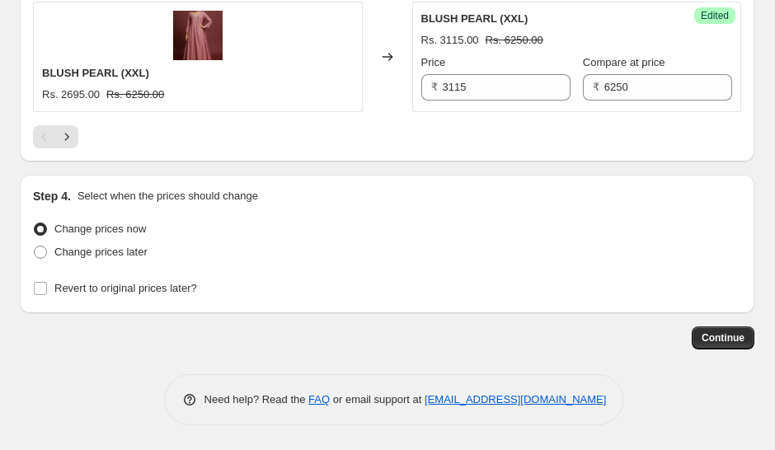
scroll to position [2865, 0]
click at [67, 129] on button "Next" at bounding box center [66, 136] width 23 height 23
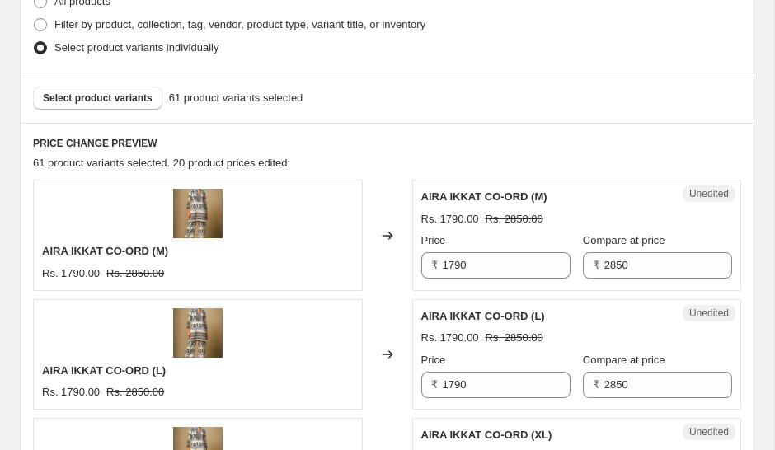
scroll to position [438, 0]
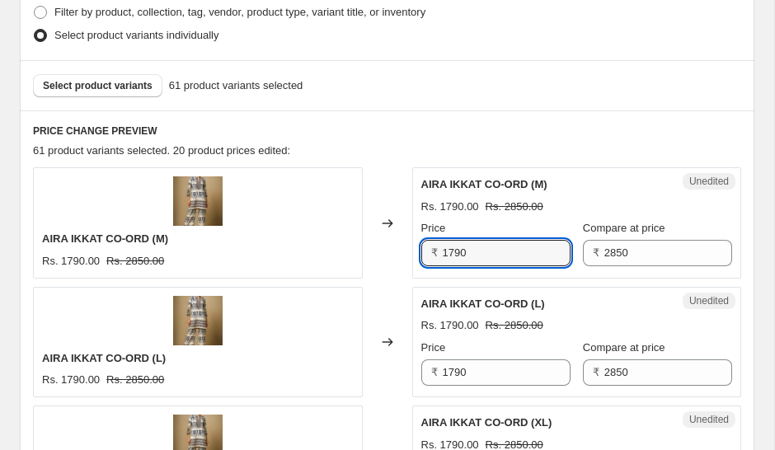
click at [480, 251] on input "1790" at bounding box center [507, 253] width 128 height 26
type input "1"
type input "2110"
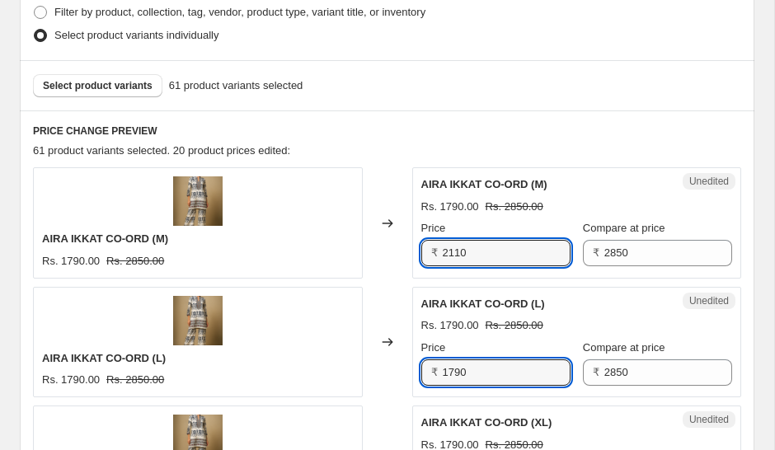
click at [482, 372] on input "1790" at bounding box center [507, 372] width 128 height 26
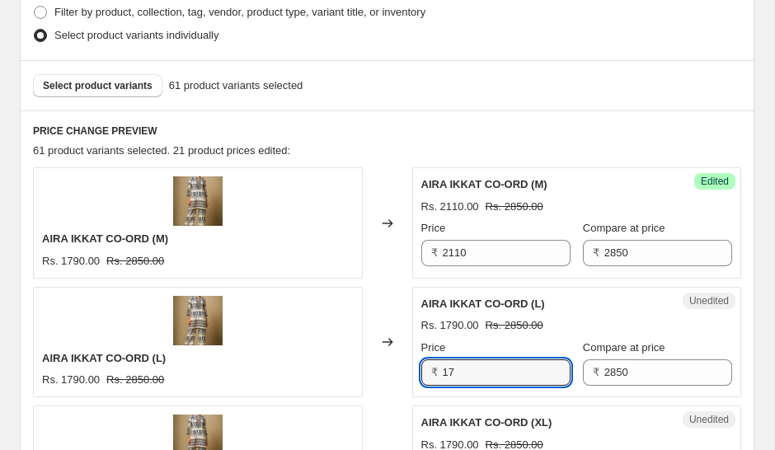
type input "1"
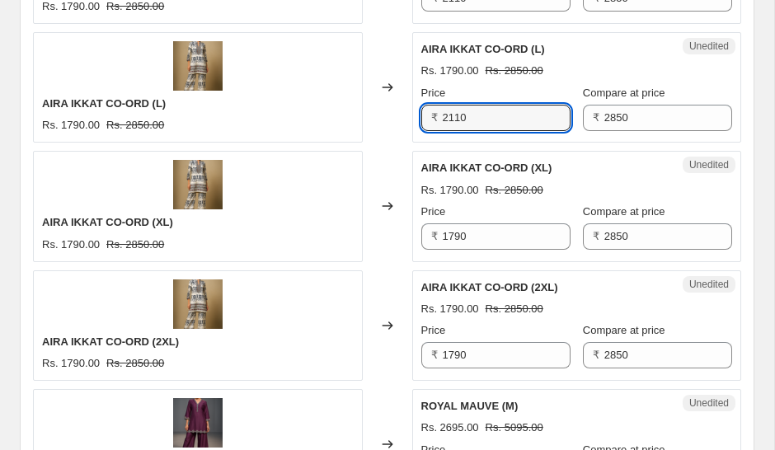
scroll to position [702, 0]
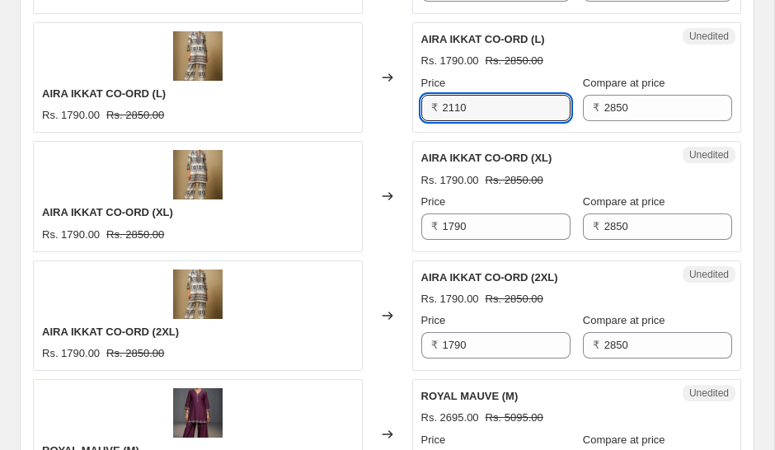
type input "2110"
click at [485, 225] on input "1790" at bounding box center [507, 226] width 128 height 26
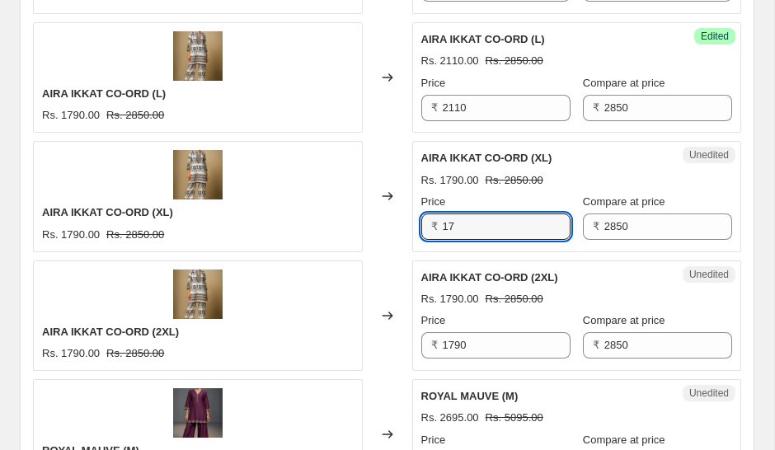
type input "1"
type input "2110"
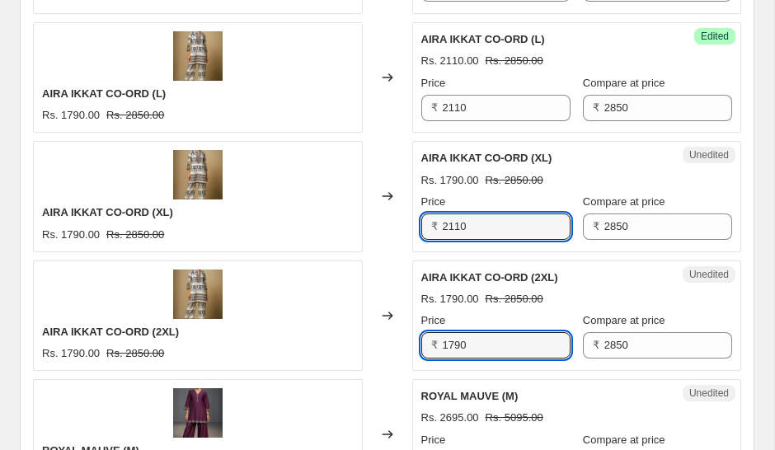
click at [483, 341] on input "1790" at bounding box center [507, 345] width 128 height 26
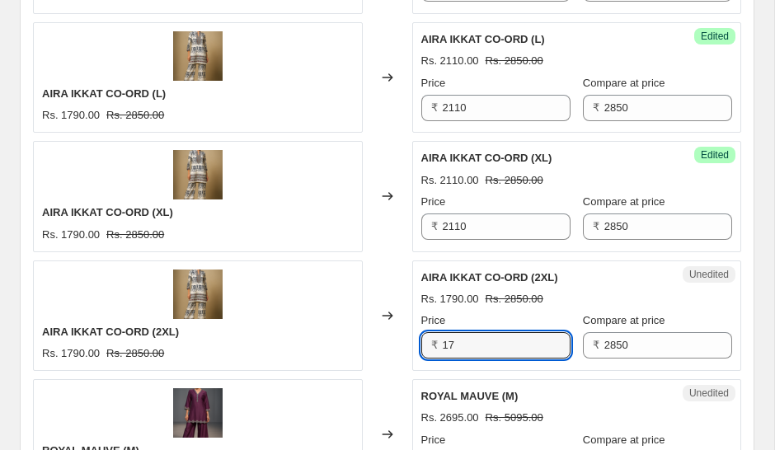
type input "1"
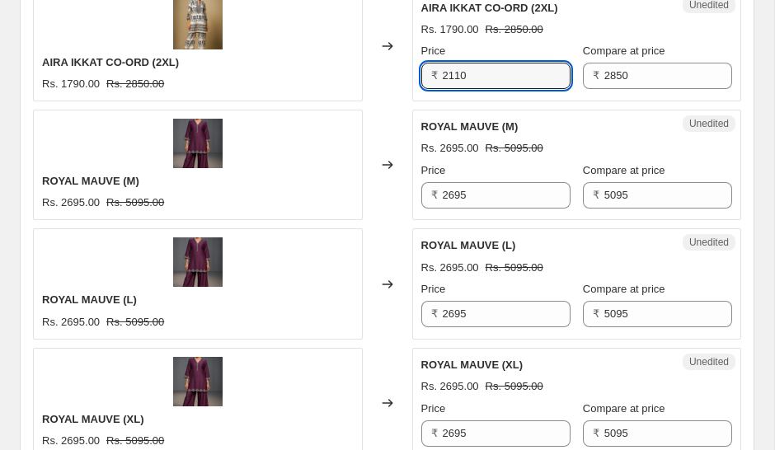
scroll to position [978, 0]
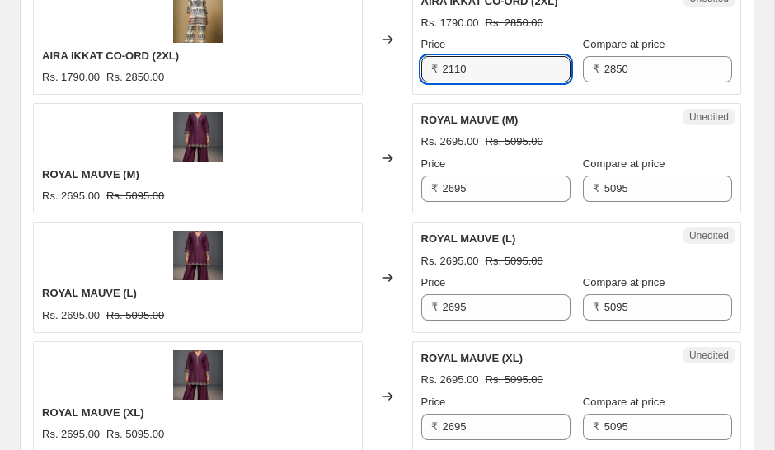
type input "2110"
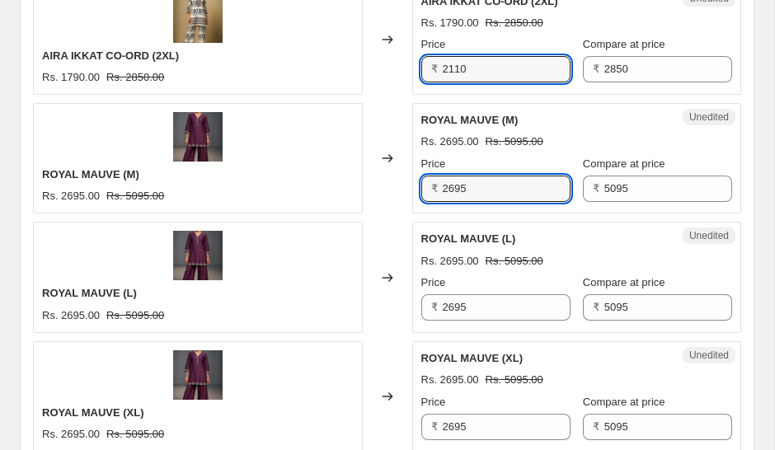
click at [485, 189] on input "2695" at bounding box center [507, 189] width 128 height 26
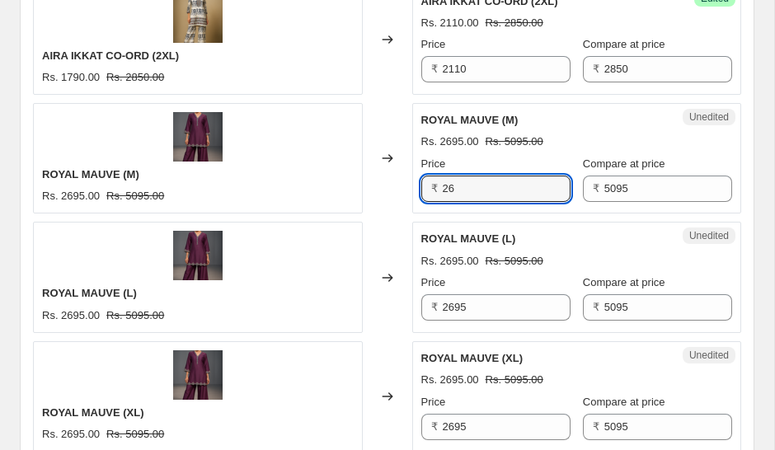
type input "2"
type input "3110"
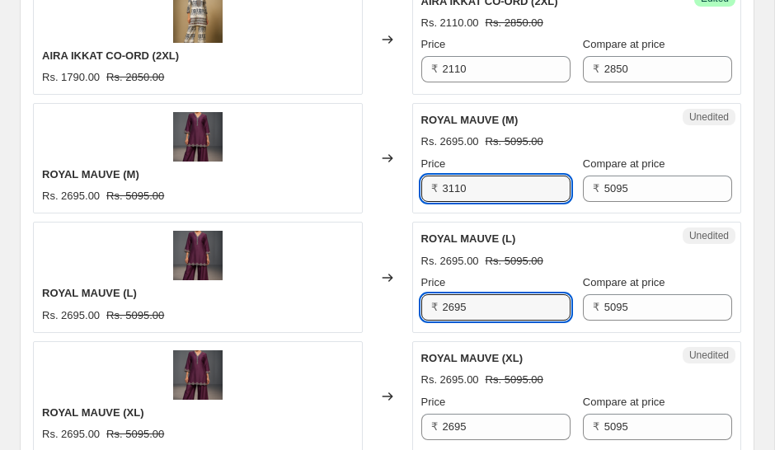
click at [491, 302] on input "2695" at bounding box center [507, 307] width 128 height 26
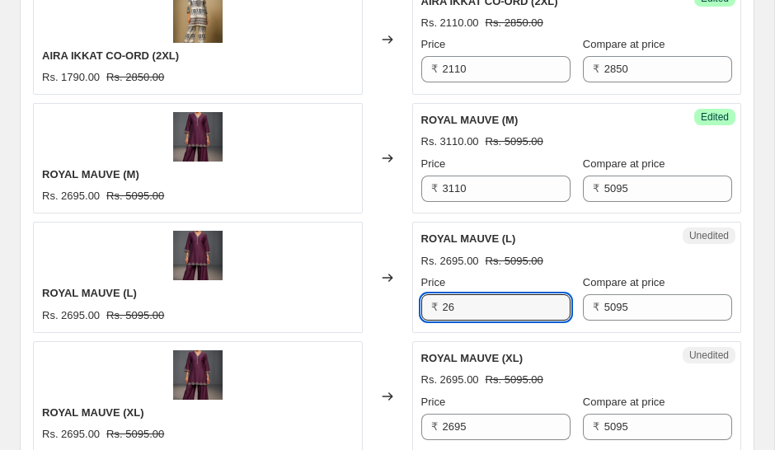
type input "2"
type input "3110"
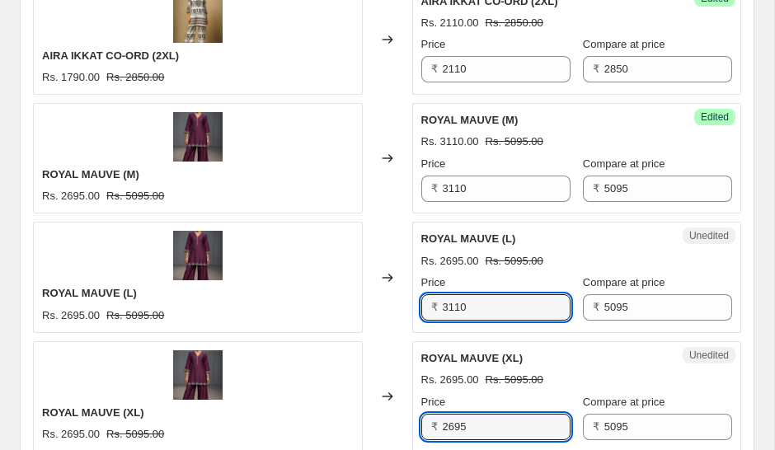
click at [476, 424] on input "2695" at bounding box center [507, 427] width 128 height 26
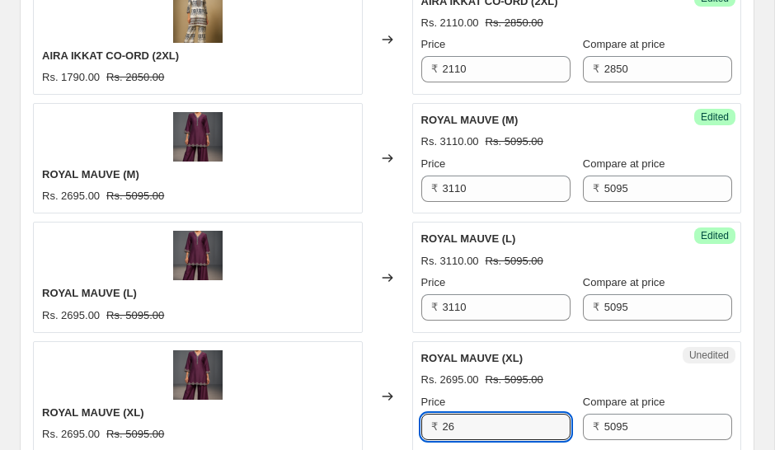
type input "2"
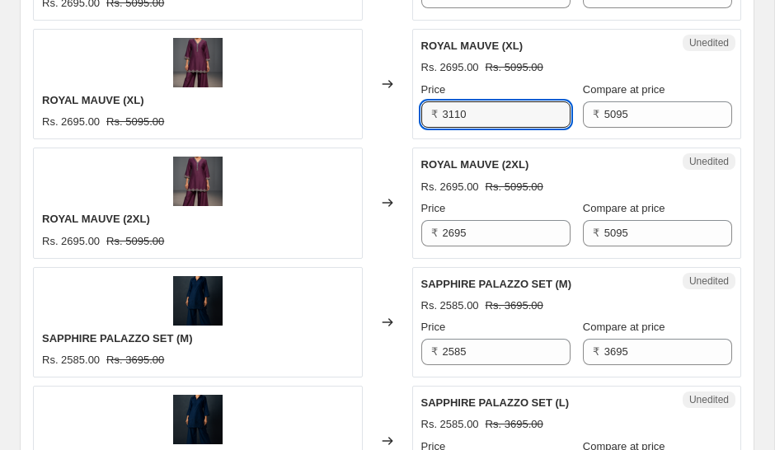
scroll to position [1311, 0]
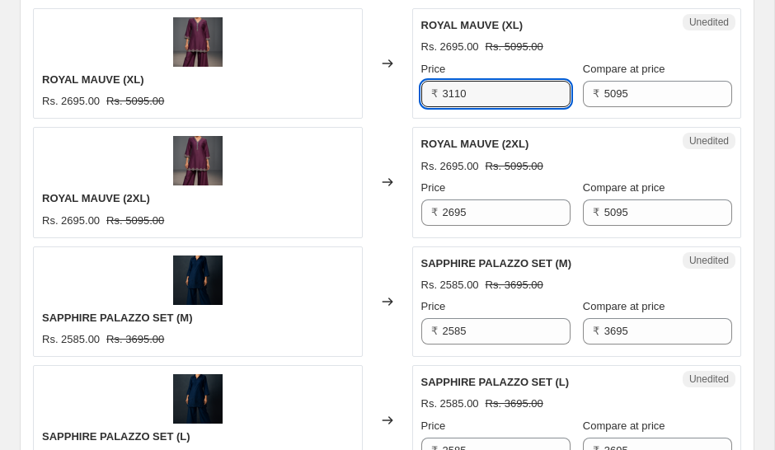
type input "3110"
click at [489, 193] on div "Price" at bounding box center [495, 188] width 149 height 16
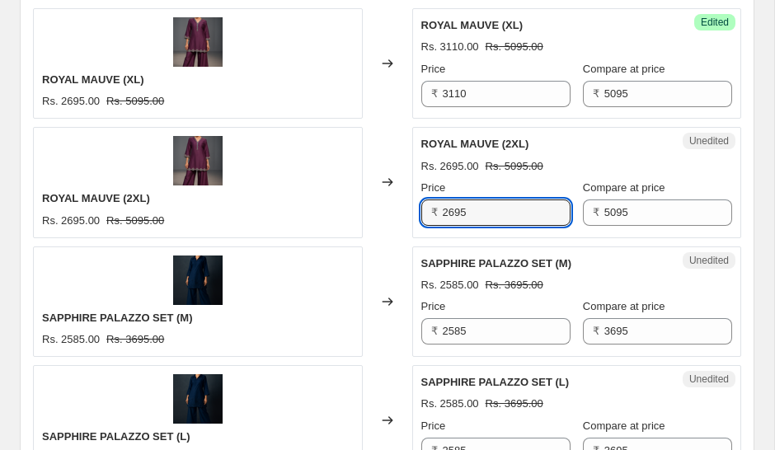
click at [482, 210] on input "2695" at bounding box center [507, 212] width 128 height 26
type input "2"
type input "3110"
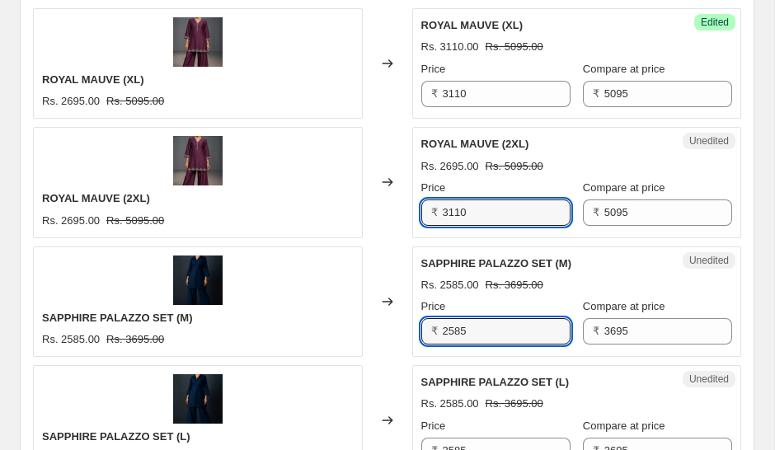
click at [488, 324] on input "2585" at bounding box center [507, 331] width 128 height 26
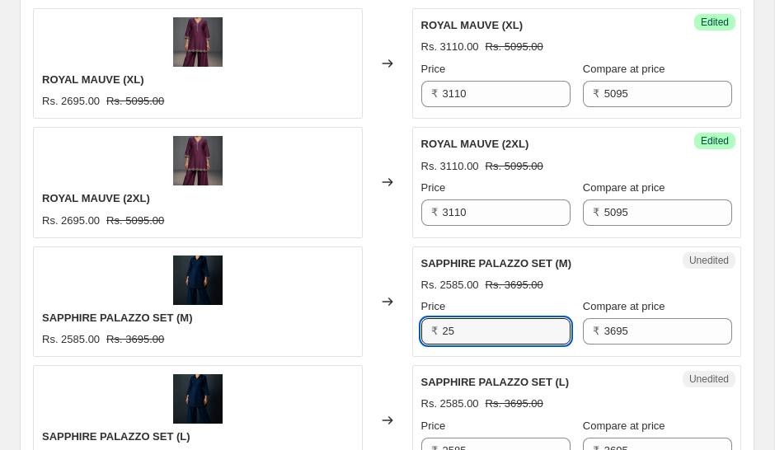
type input "2"
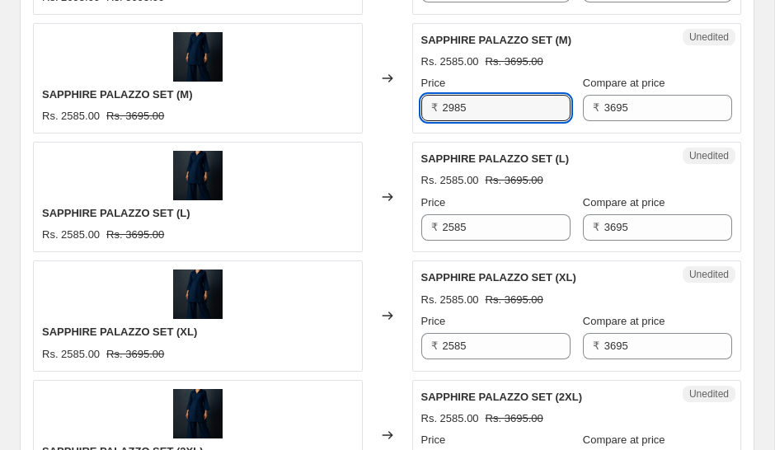
scroll to position [1534, 0]
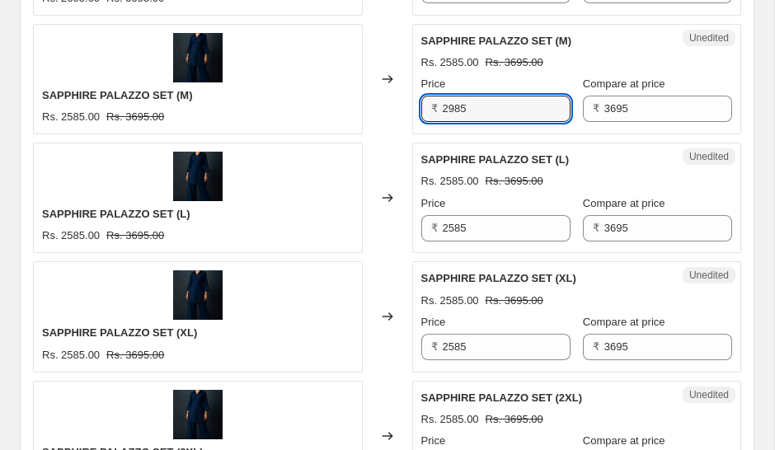
type input "2985"
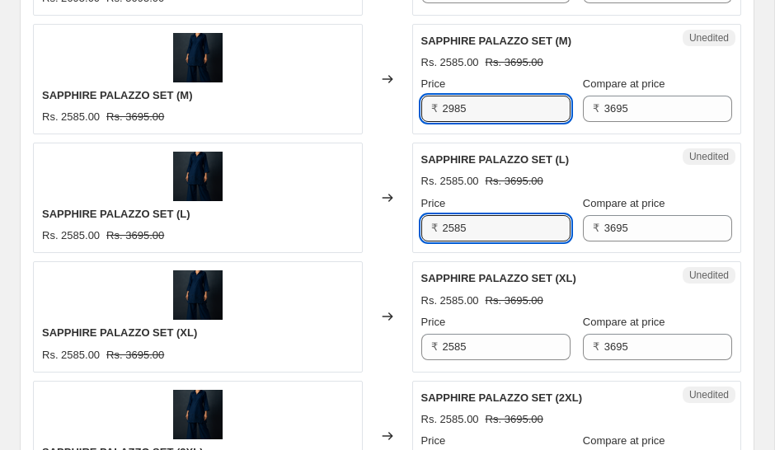
click at [480, 227] on input "2585" at bounding box center [507, 228] width 128 height 26
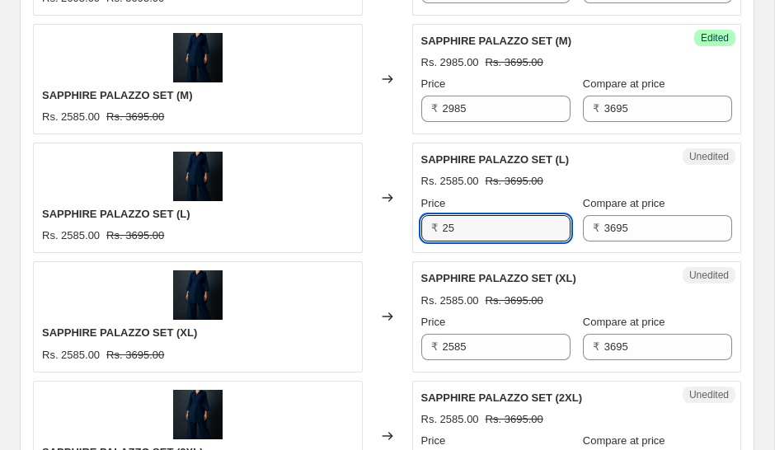
type input "2"
type input "2985"
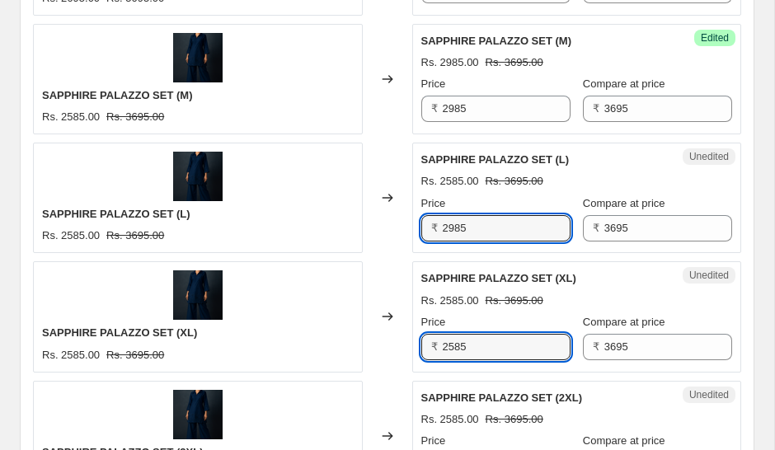
click at [486, 343] on input "2585" at bounding box center [507, 347] width 128 height 26
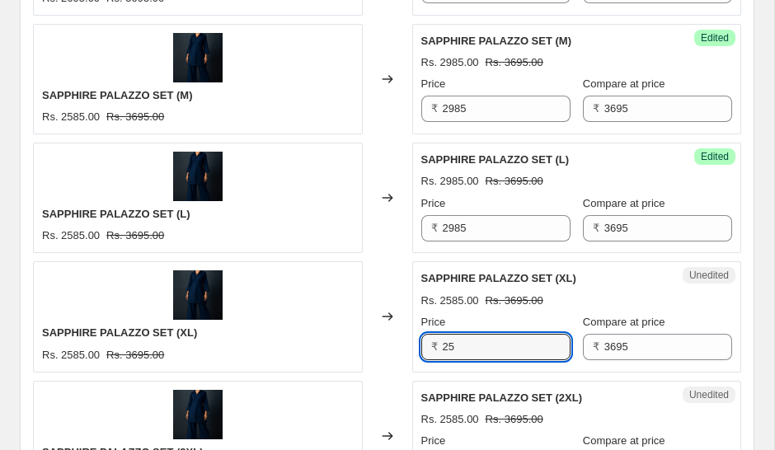
type input "2"
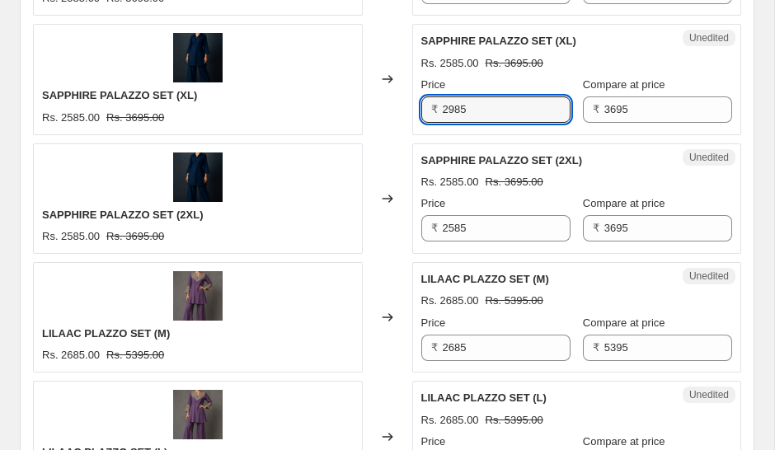
scroll to position [1788, 0]
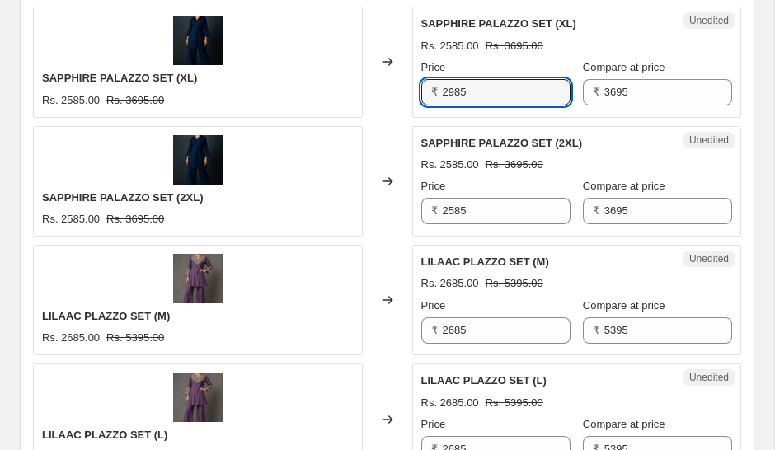
type input "2985"
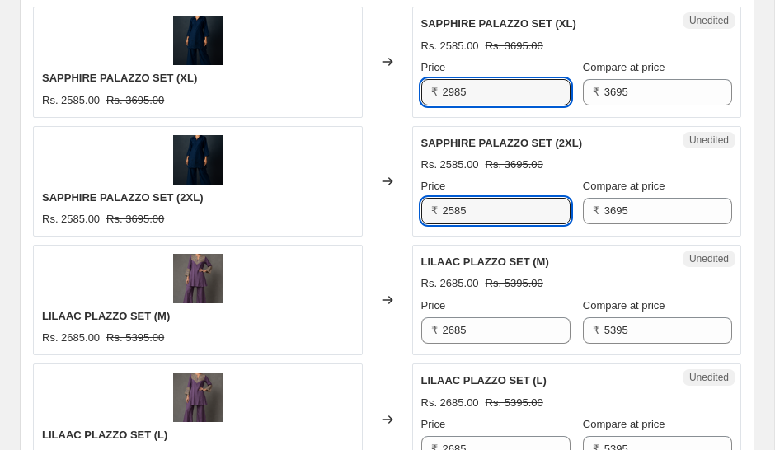
click at [484, 207] on input "2585" at bounding box center [507, 211] width 128 height 26
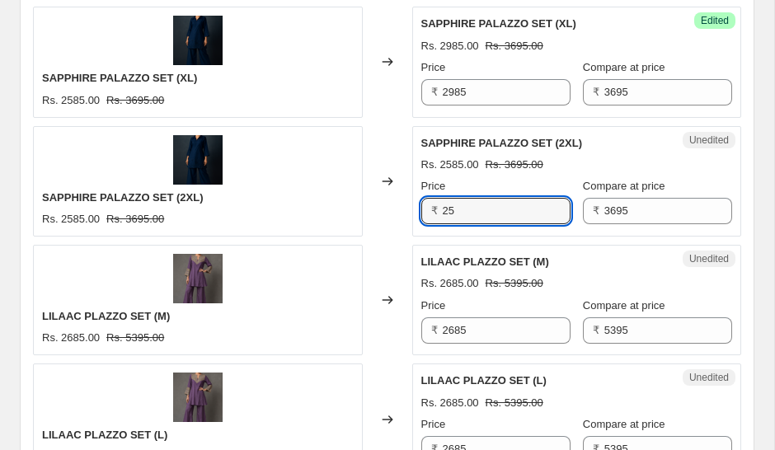
type input "2"
type input "3"
type input "2985"
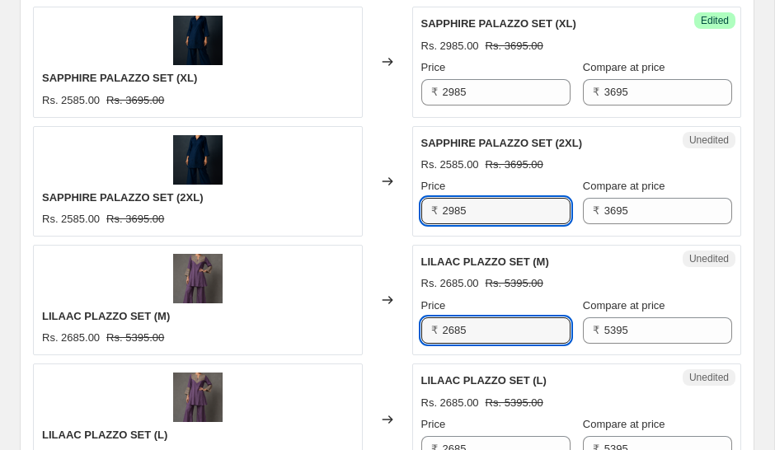
click at [489, 321] on input "2685" at bounding box center [507, 330] width 128 height 26
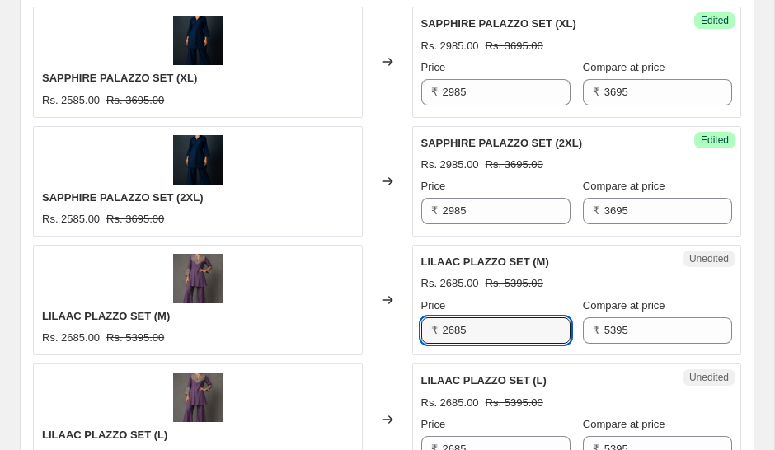
click at [471, 326] on input "2685" at bounding box center [507, 330] width 128 height 26
type input "2"
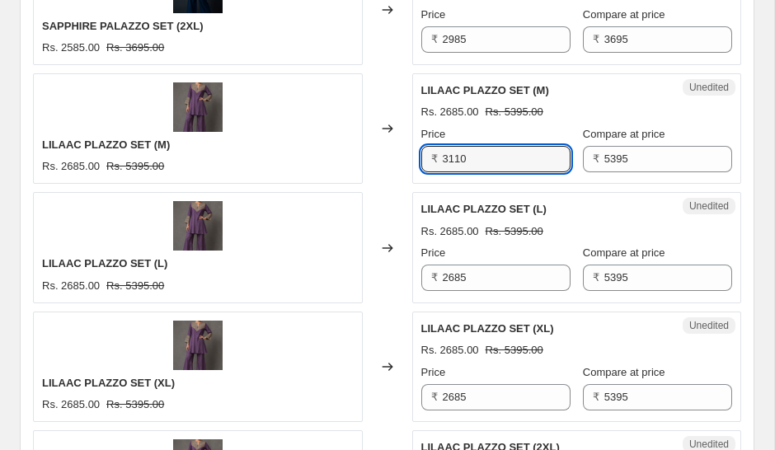
scroll to position [1970, 0]
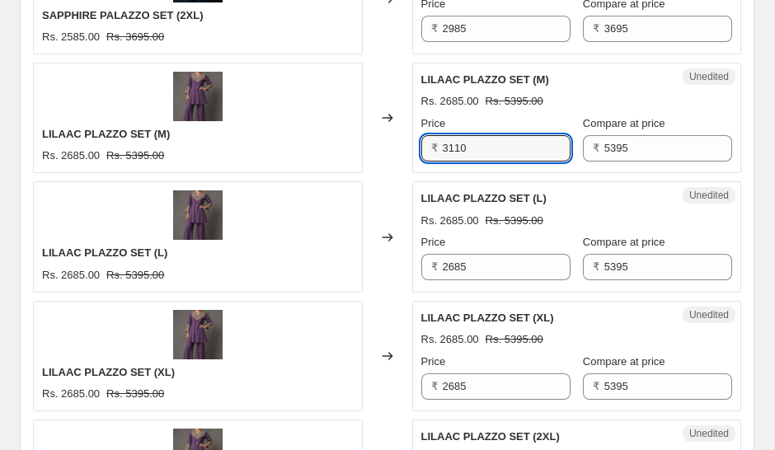
type input "3110"
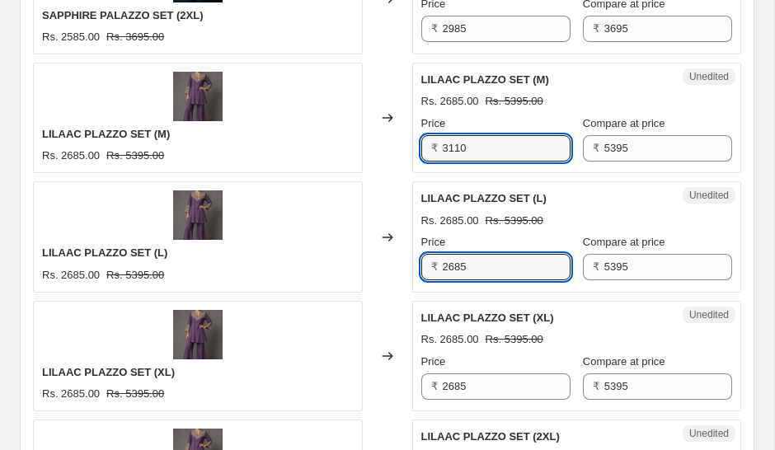
click at [488, 267] on input "2685" at bounding box center [507, 267] width 128 height 26
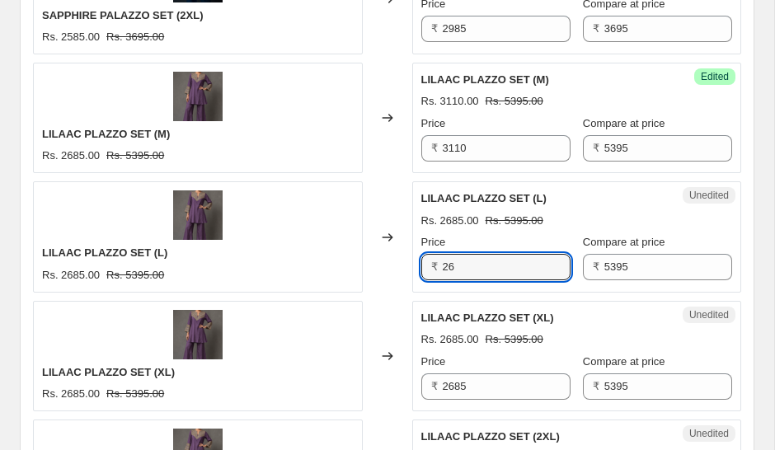
type input "2"
type input "3110"
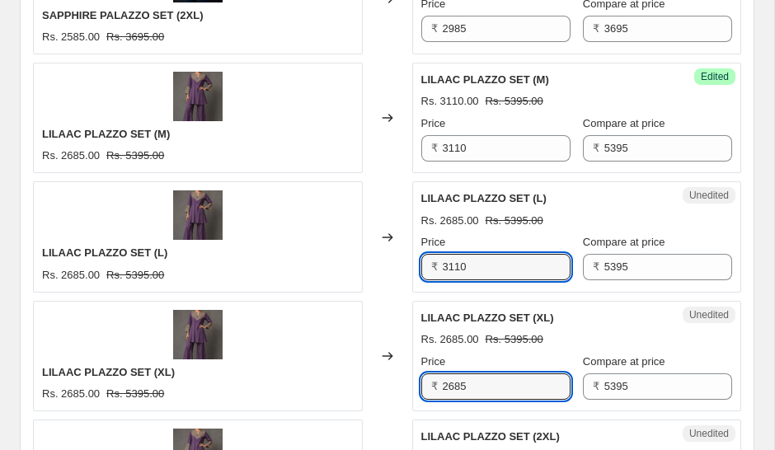
click at [479, 386] on input "2685" at bounding box center [507, 386] width 128 height 26
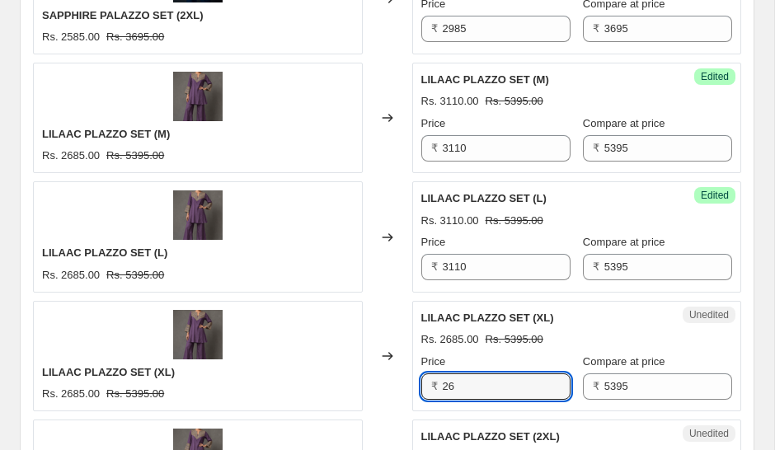
type input "2"
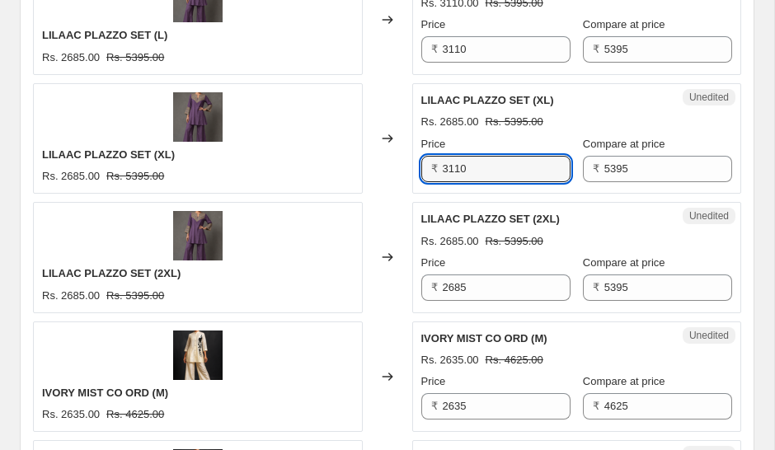
scroll to position [2226, 0]
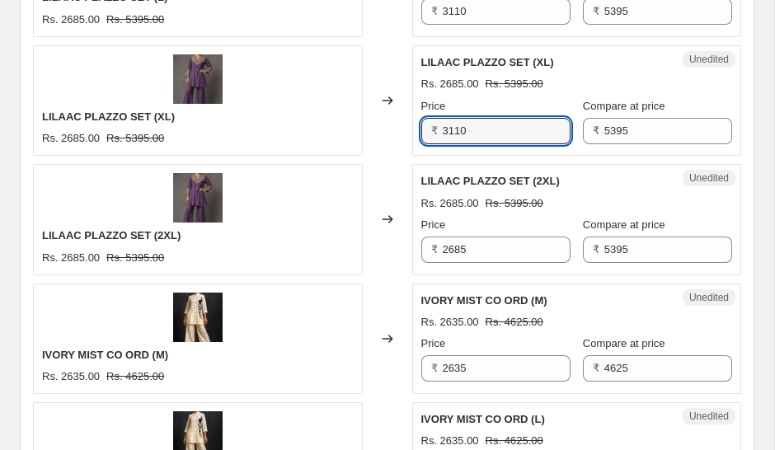
type input "3110"
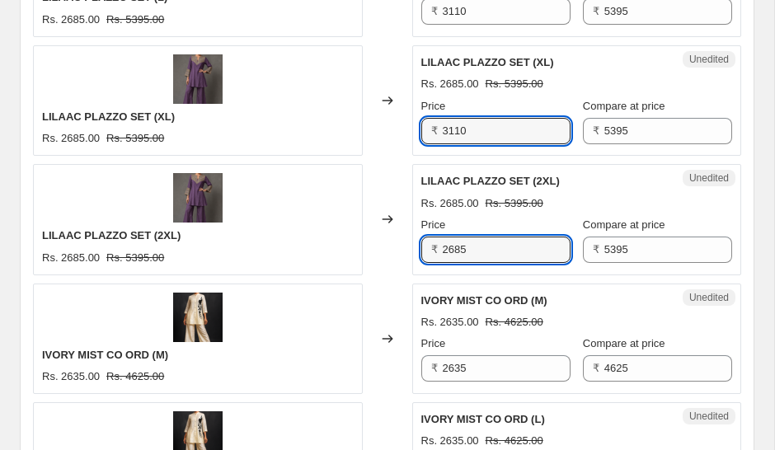
click at [488, 250] on input "2685" at bounding box center [507, 250] width 128 height 26
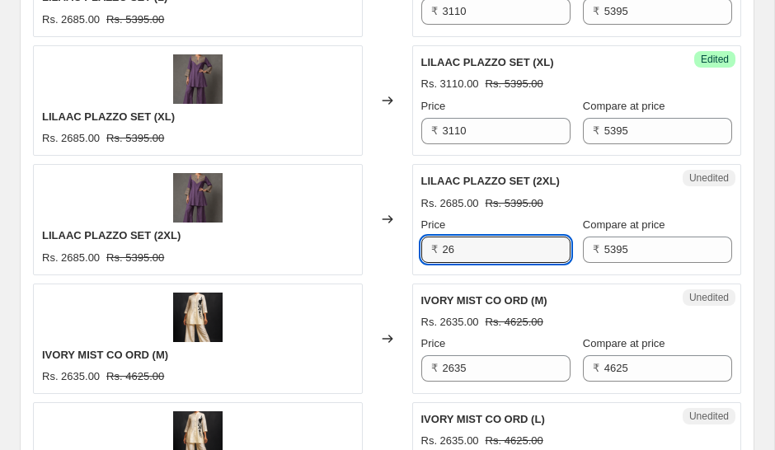
type input "2"
type input "3110"
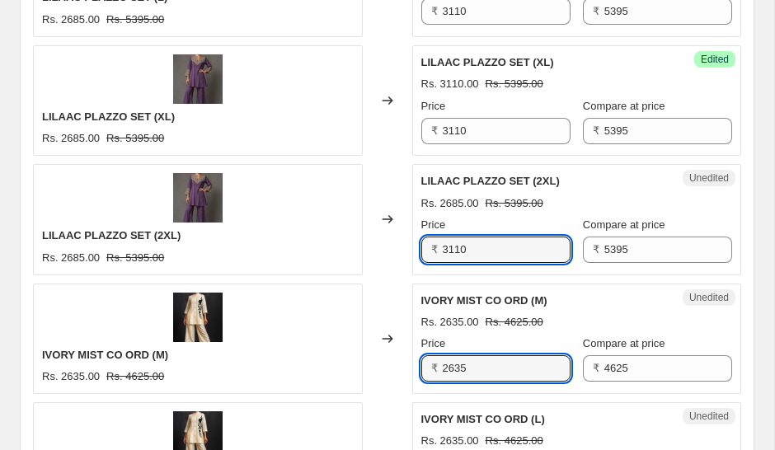
click at [492, 359] on input "2635" at bounding box center [507, 368] width 128 height 26
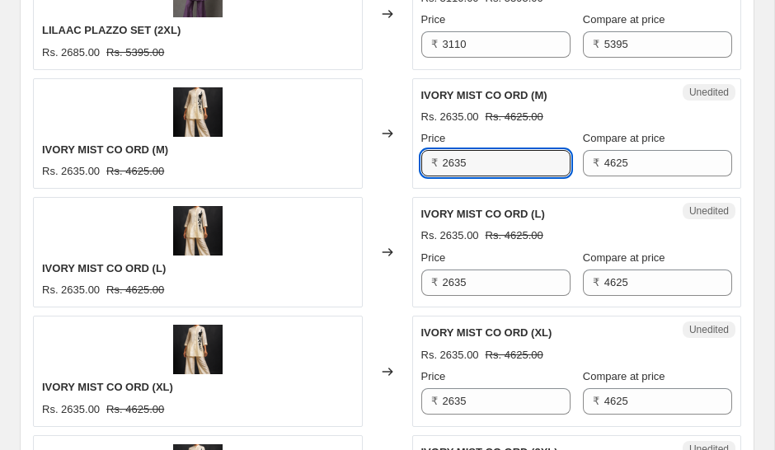
scroll to position [2434, 0]
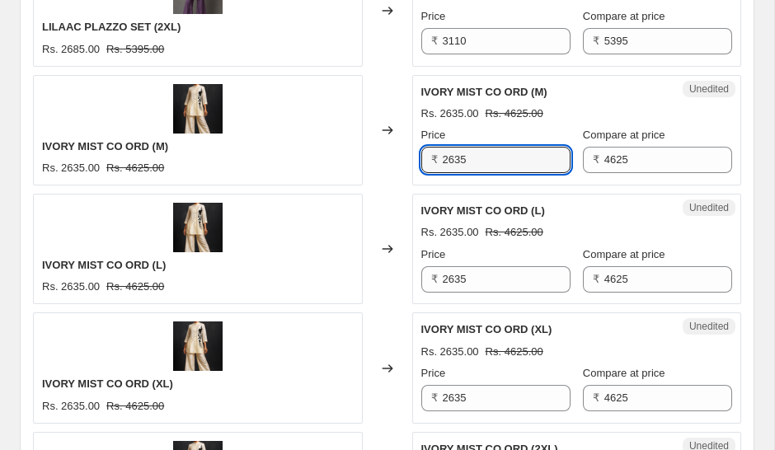
click at [452, 159] on input "2635" at bounding box center [507, 160] width 128 height 26
click at [449, 157] on input "2635" at bounding box center [507, 160] width 128 height 26
click at [497, 162] on input "2635" at bounding box center [507, 160] width 128 height 26
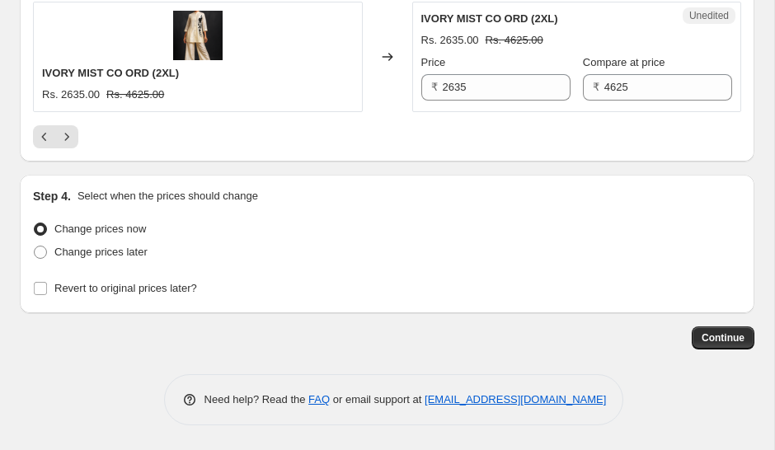
scroll to position [2865, 0]
click at [724, 330] on button "Continue" at bounding box center [722, 337] width 63 height 23
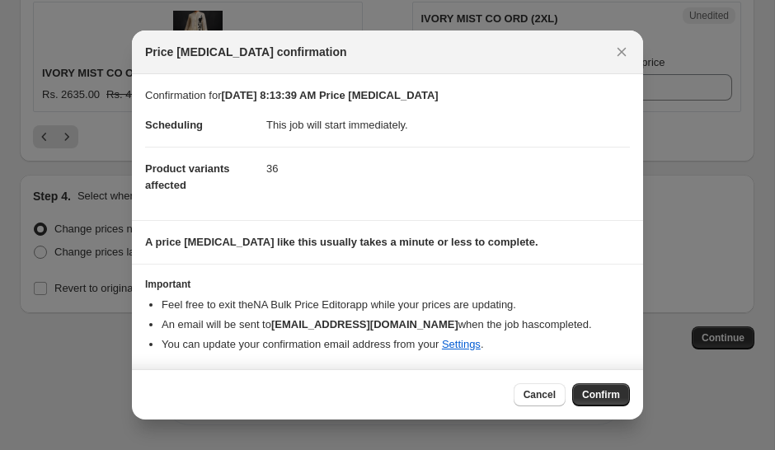
click at [608, 392] on span "Confirm" at bounding box center [601, 394] width 38 height 13
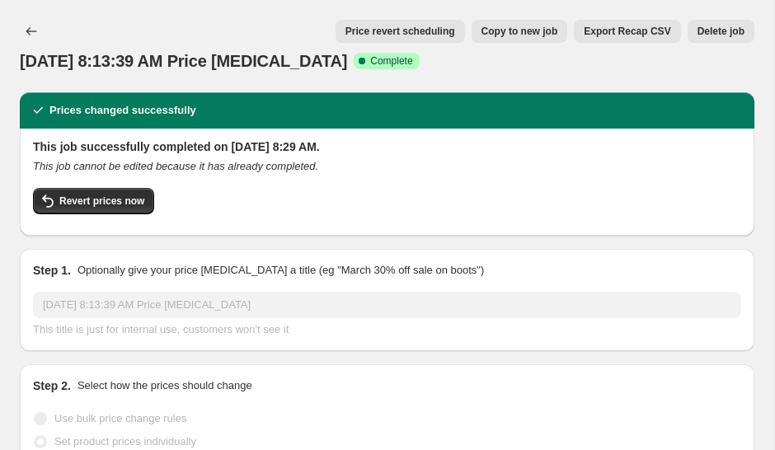
click at [31, 24] on icon "Price change jobs" at bounding box center [31, 31] width 16 height 16
